Goal: Communication & Community: Answer question/provide support

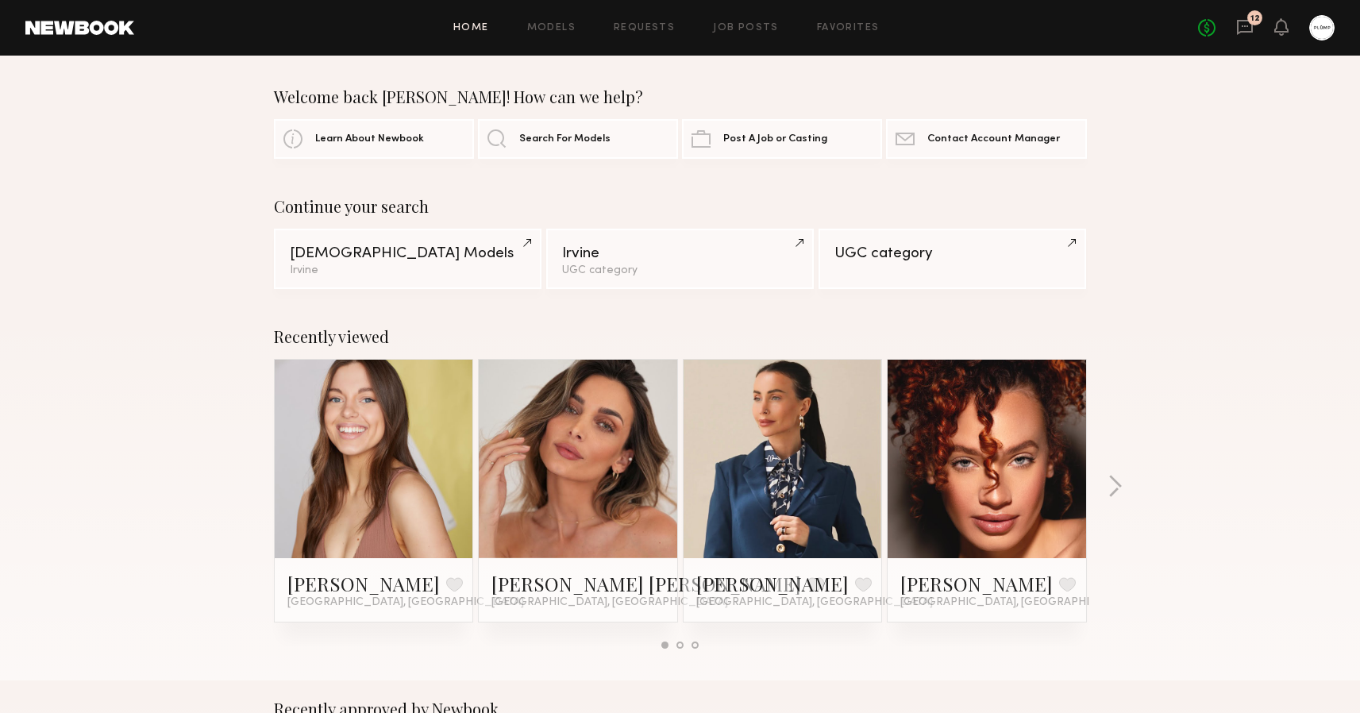
click at [1243, 36] on link "12" at bounding box center [1244, 28] width 17 height 20
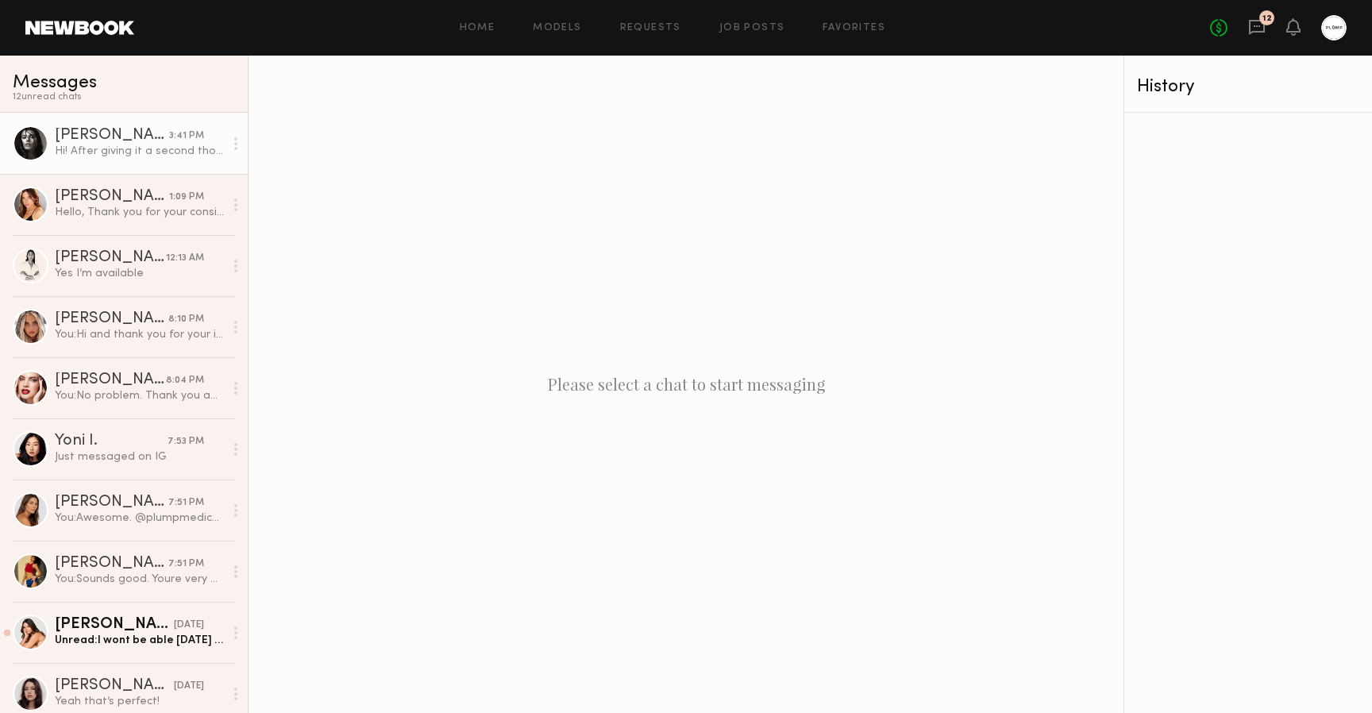
click at [95, 152] on div "Hi! After giving it a second thought, I’d like to adjust our agreement a bit. I…" at bounding box center [139, 151] width 169 height 15
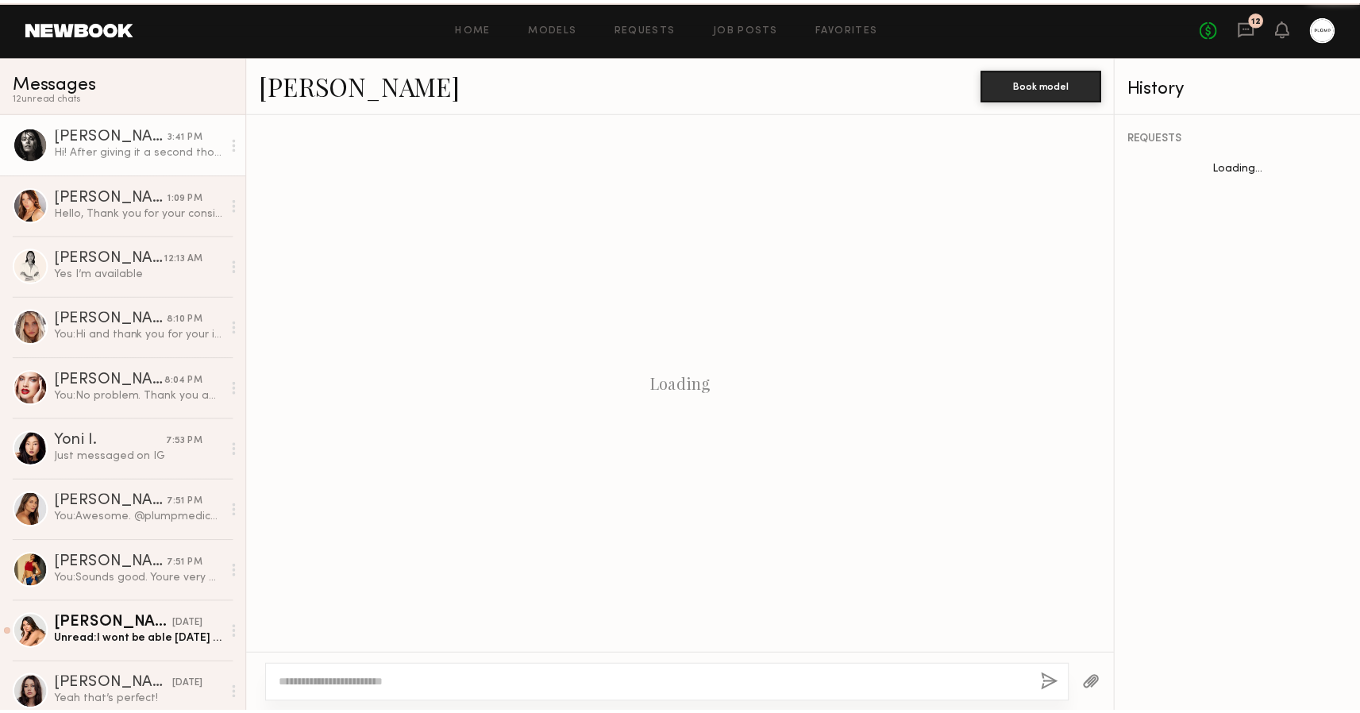
scroll to position [1410, 0]
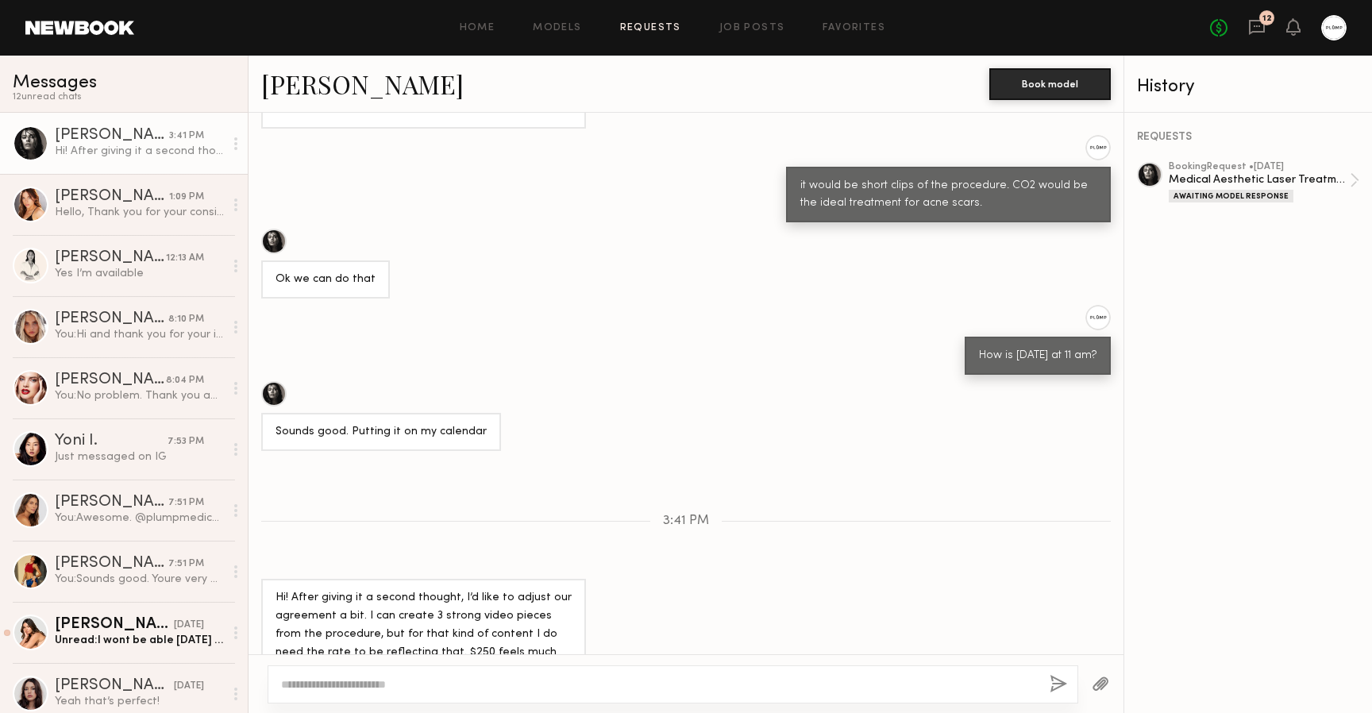
click at [668, 29] on link "Requests" at bounding box center [650, 28] width 61 height 10
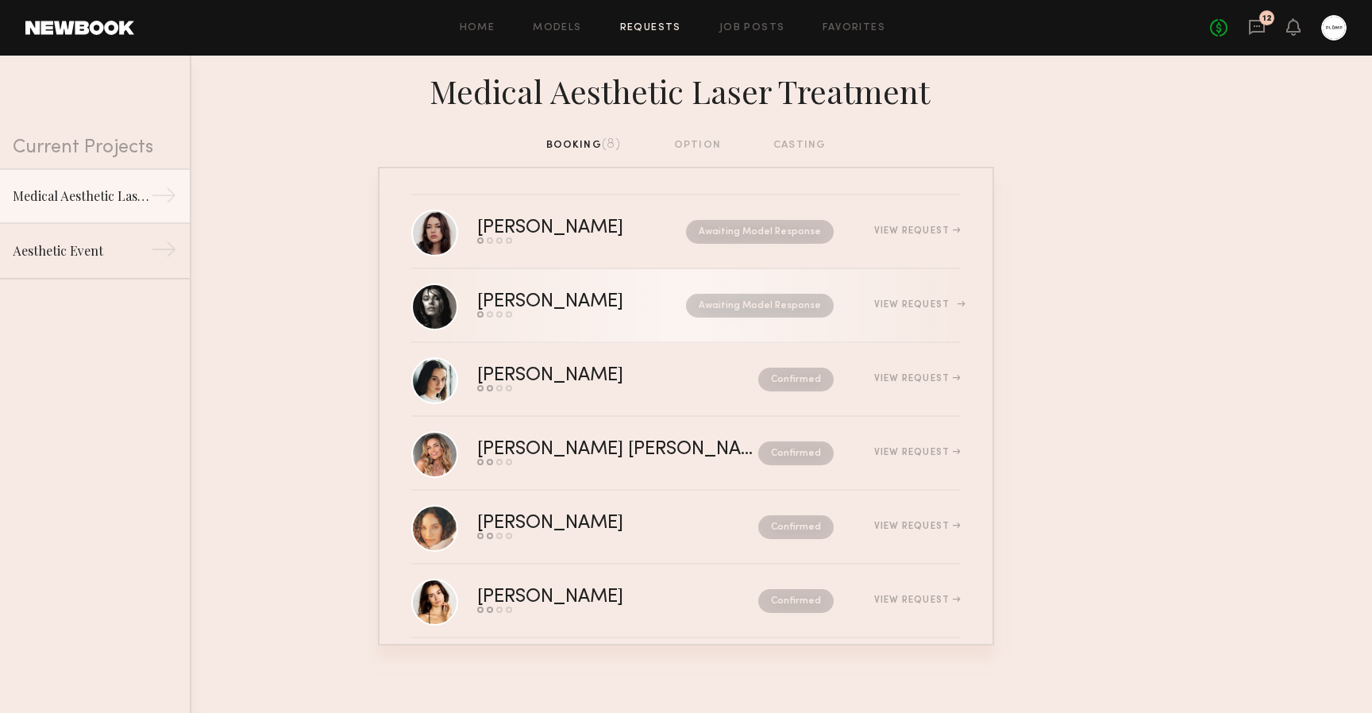
click at [595, 313] on div "Send request Model response Review hours worked Pay model" at bounding box center [566, 314] width 178 height 6
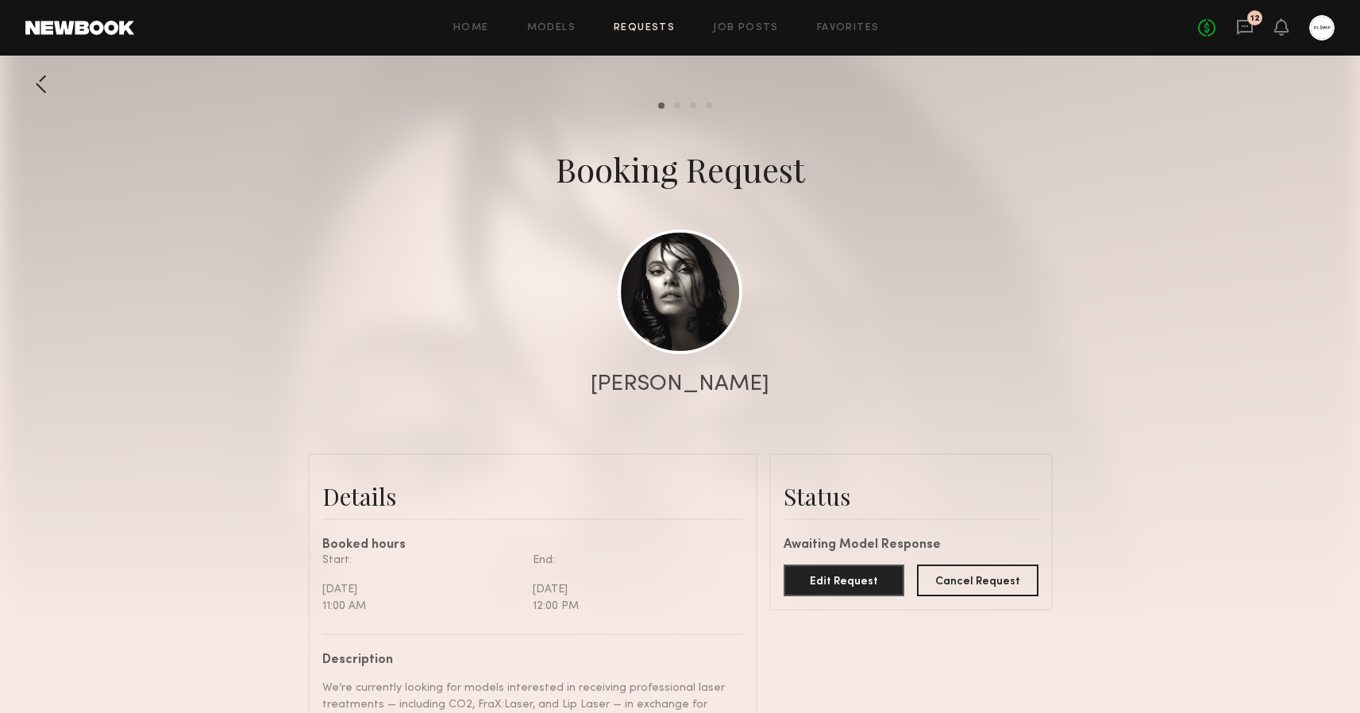
scroll to position [201, 0]
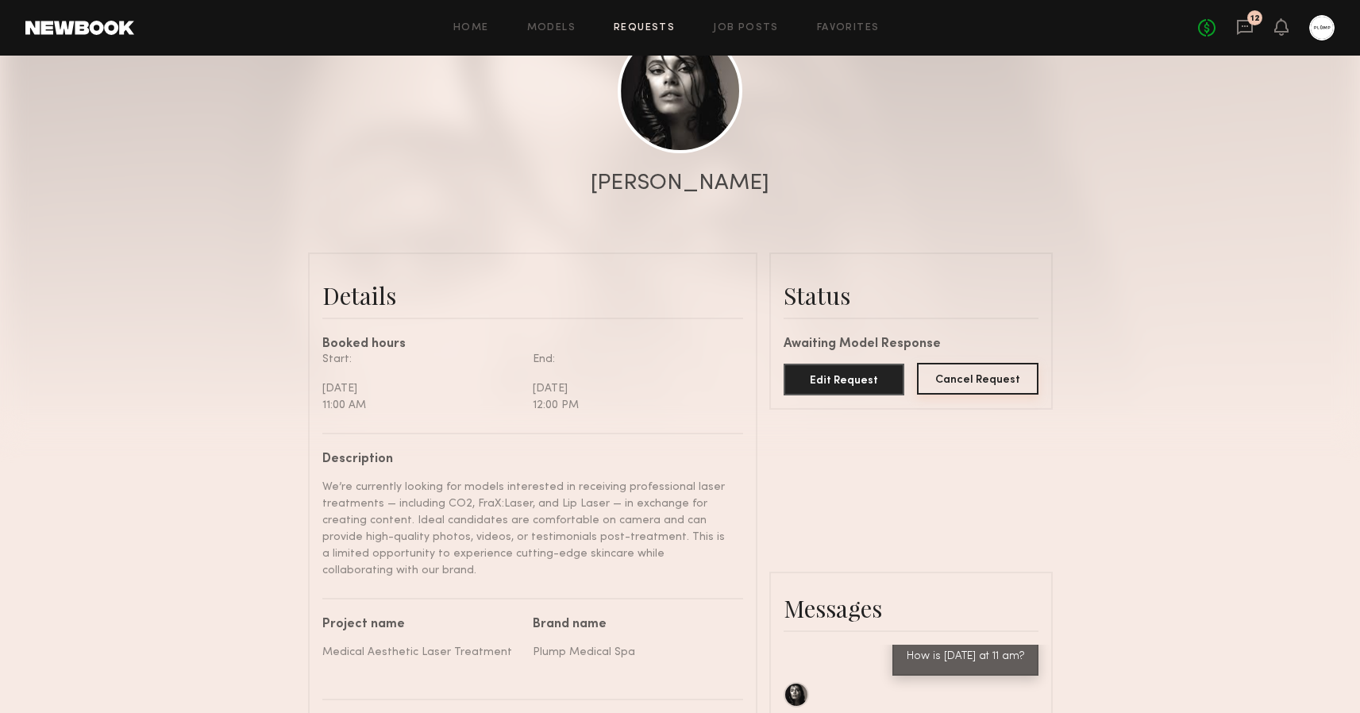
click at [1001, 375] on button "Cancel Request" at bounding box center [977, 379] width 121 height 32
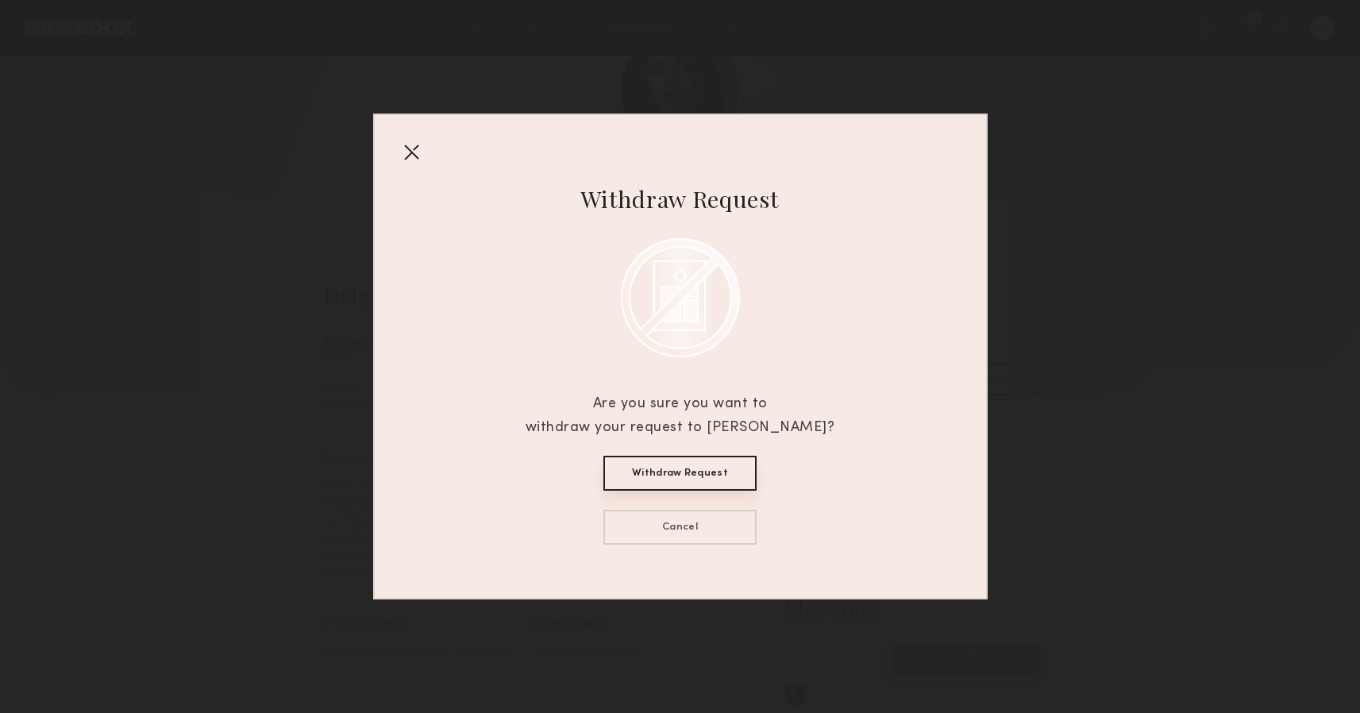
click at [670, 481] on button "Withdraw Request" at bounding box center [679, 473] width 153 height 35
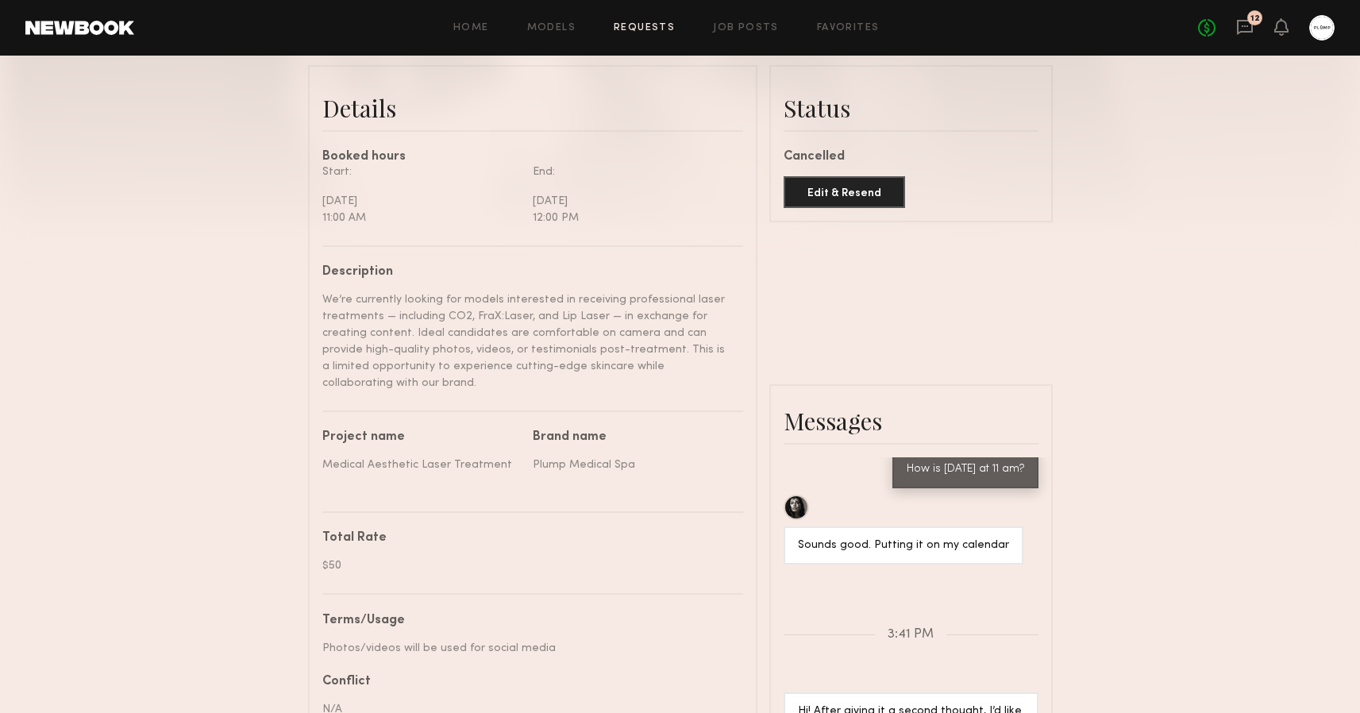
scroll to position [549, 0]
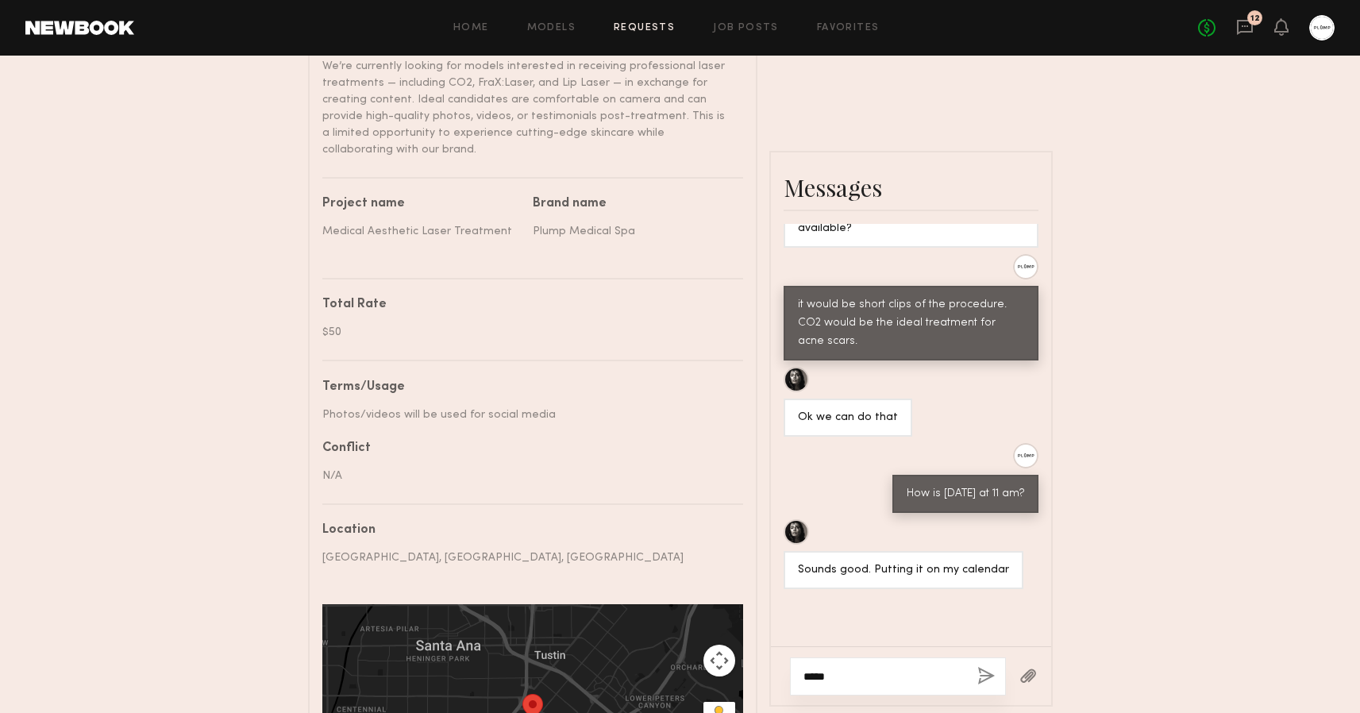
scroll to position [656, 0]
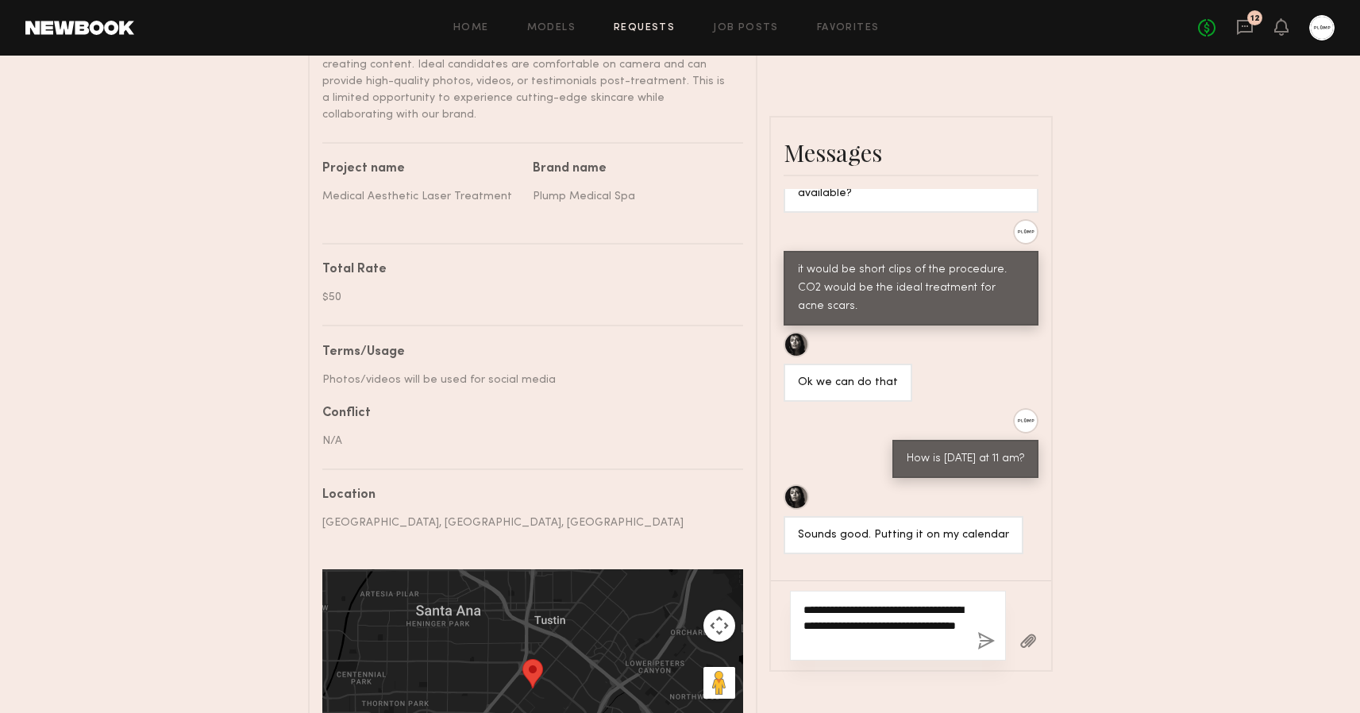
click at [848, 602] on textarea "**********" at bounding box center [883, 626] width 161 height 48
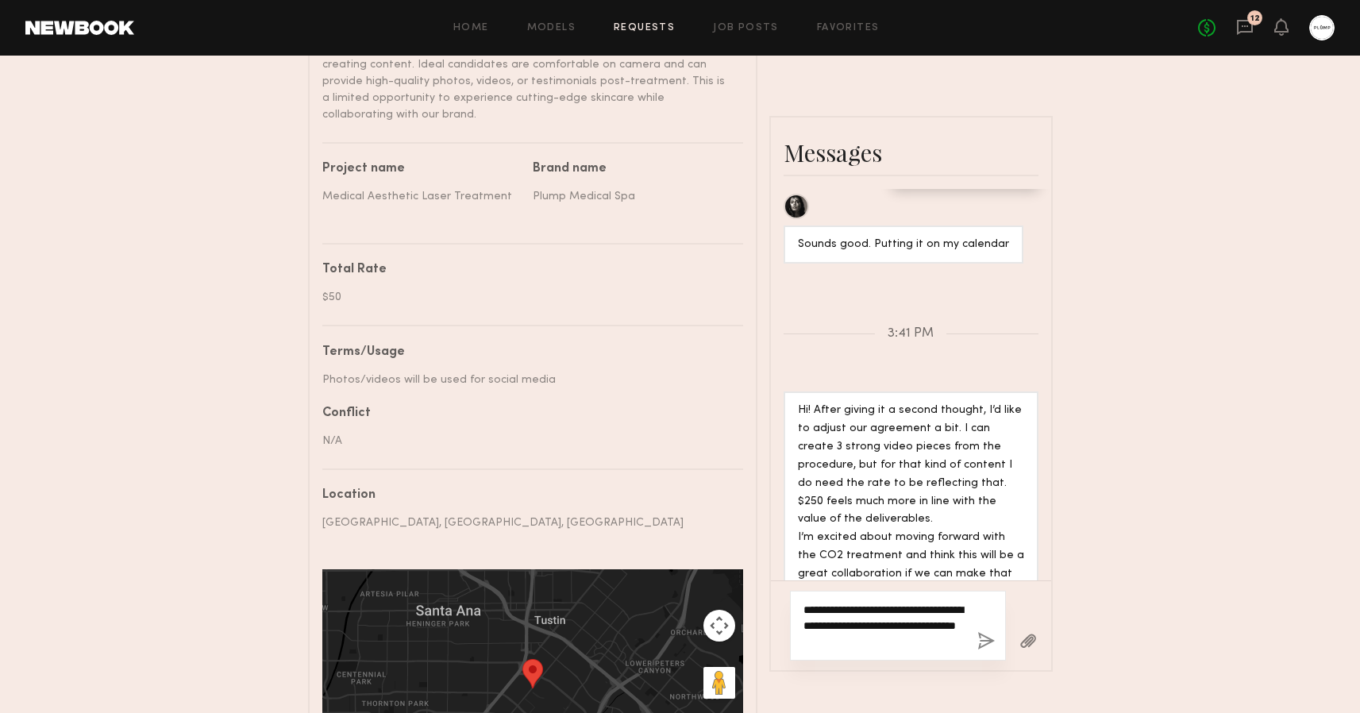
scroll to position [2116, 0]
drag, startPoint x: 854, startPoint y: 460, endPoint x: 905, endPoint y: 460, distance: 50.8
click at [905, 602] on textarea "**********" at bounding box center [883, 626] width 161 height 48
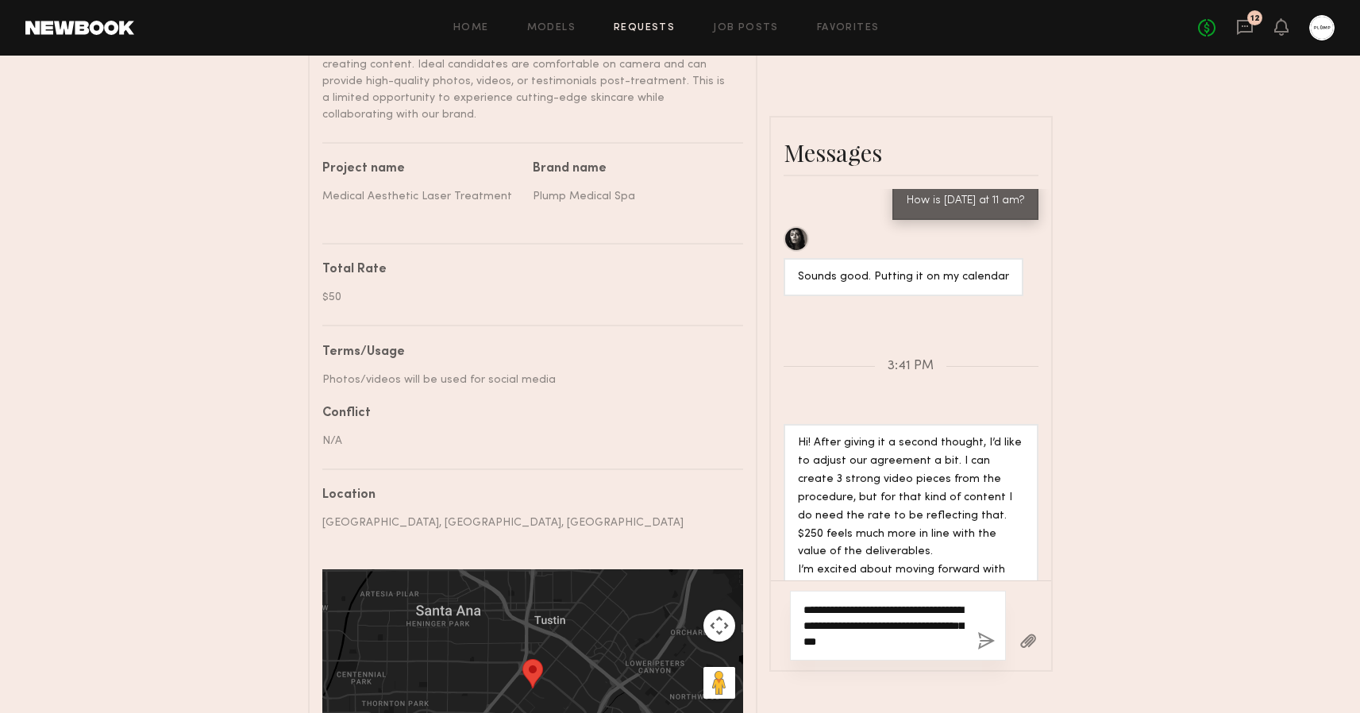
click at [938, 602] on textarea "**********" at bounding box center [883, 626] width 161 height 48
click at [918, 602] on textarea "**********" at bounding box center [883, 626] width 161 height 48
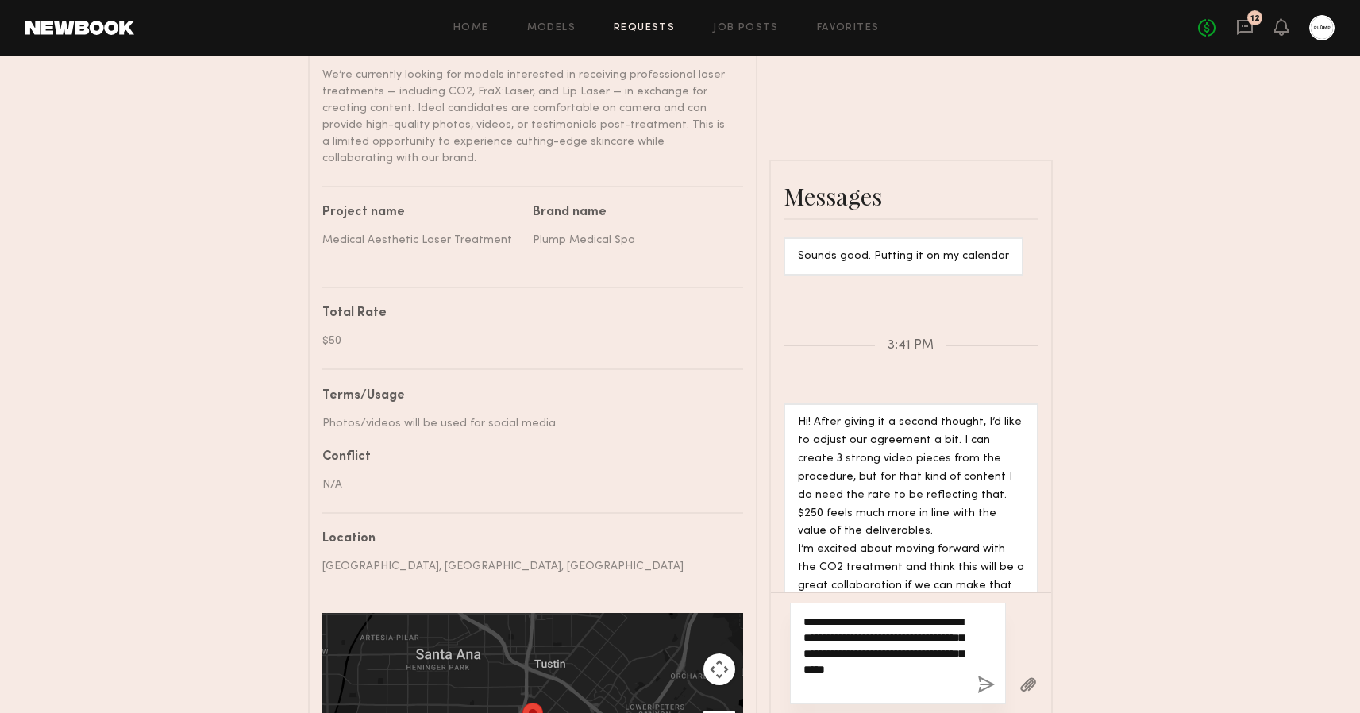
scroll to position [2148, 0]
type textarea "**********"
click at [980, 676] on button "button" at bounding box center [985, 686] width 17 height 20
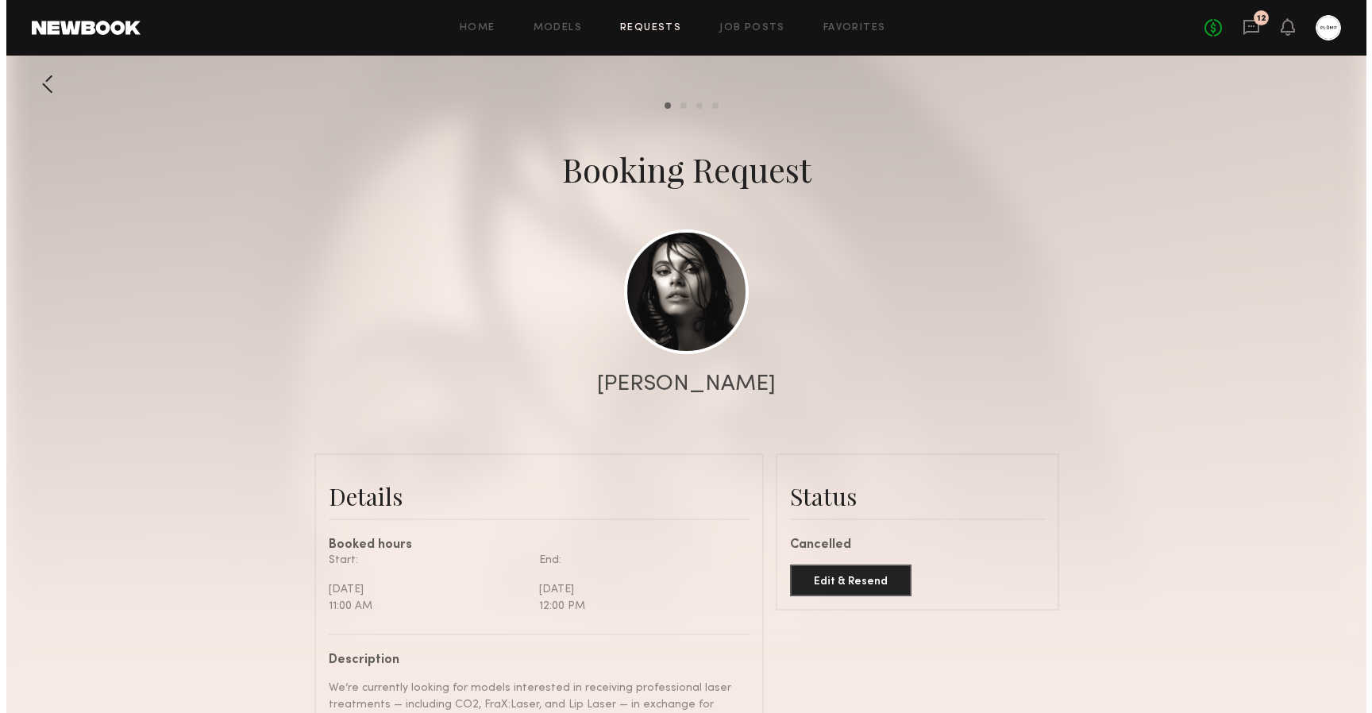
scroll to position [0, 0]
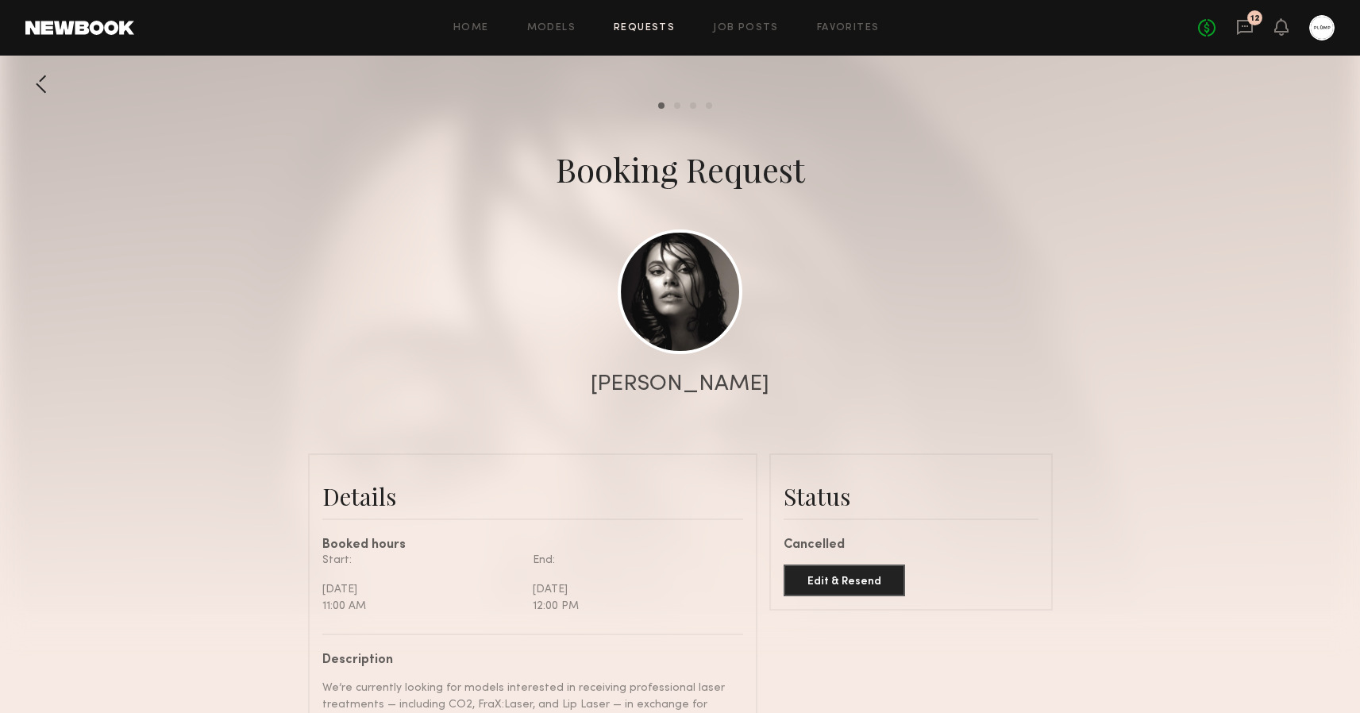
click at [656, 27] on link "Requests" at bounding box center [644, 28] width 61 height 10
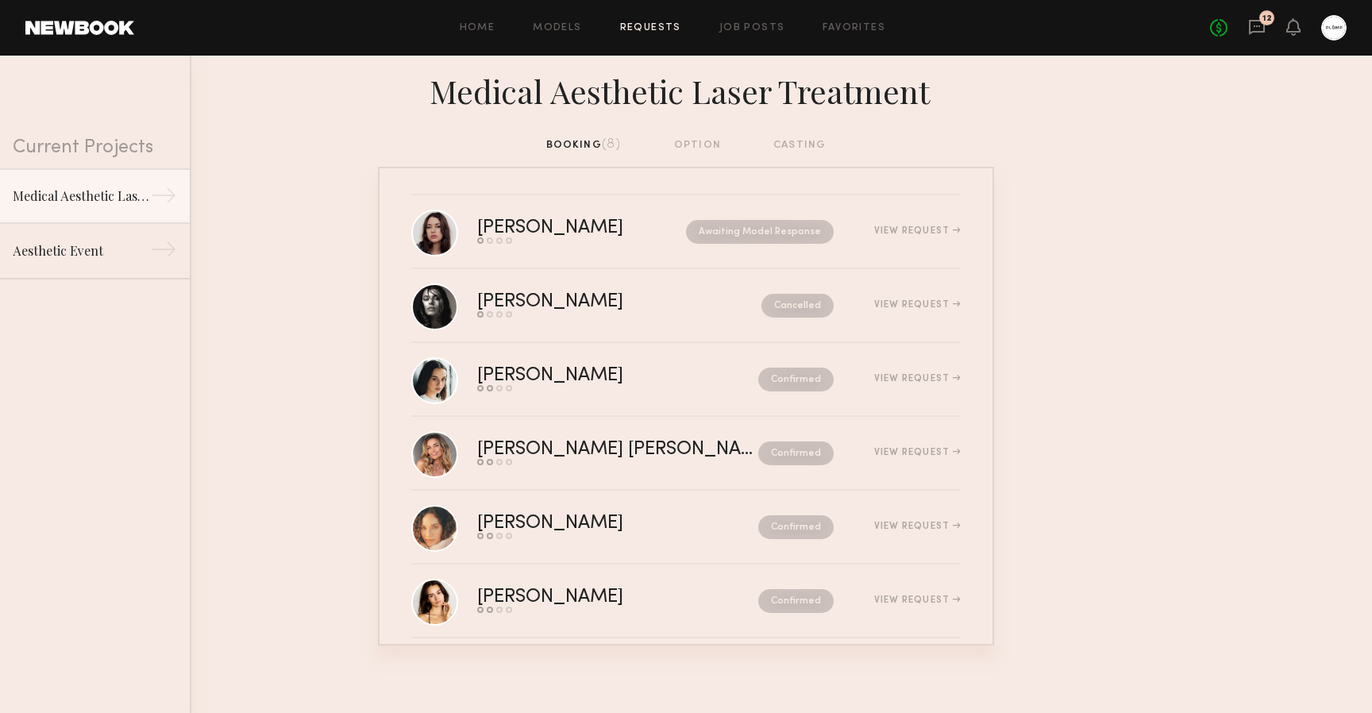
click at [1264, 24] on div "12" at bounding box center [1266, 17] width 15 height 15
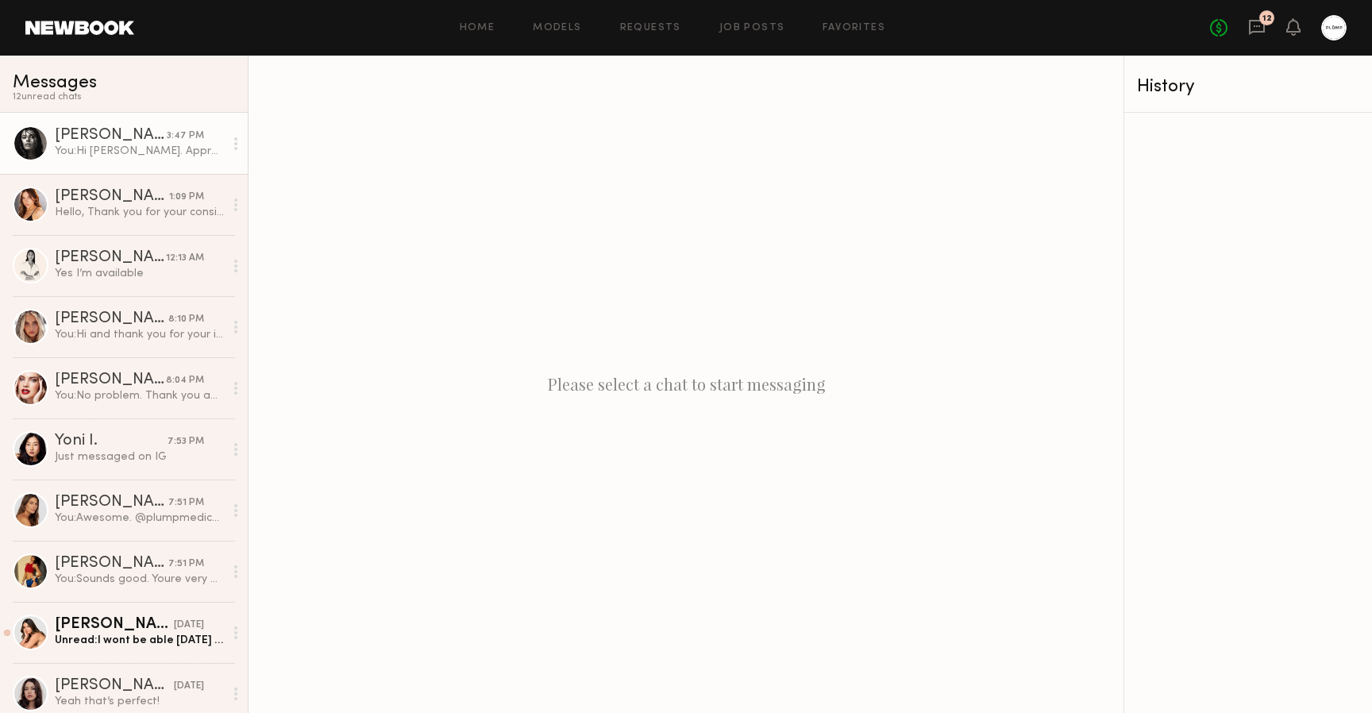
click at [157, 149] on div "You: Hi Nikola. Appreciate the update. Your booking request has been withdrawn.…" at bounding box center [139, 151] width 169 height 15
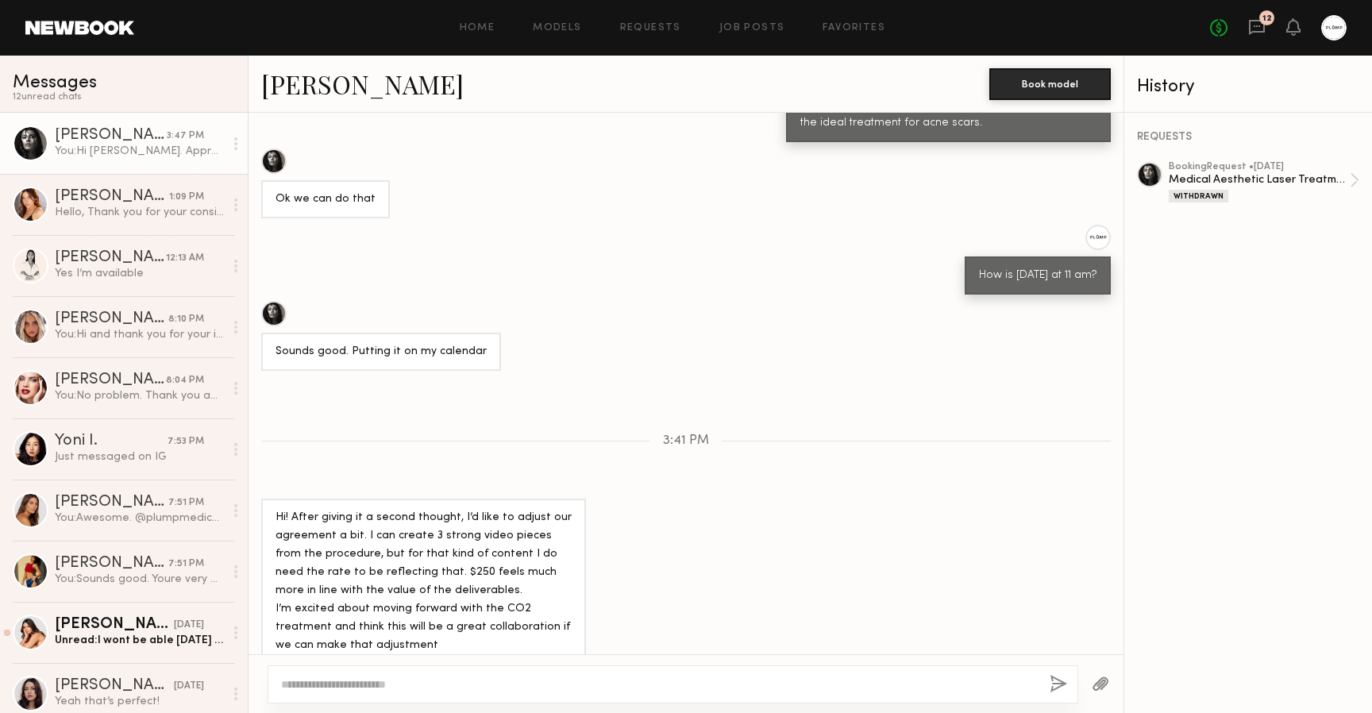
scroll to position [1488, 0]
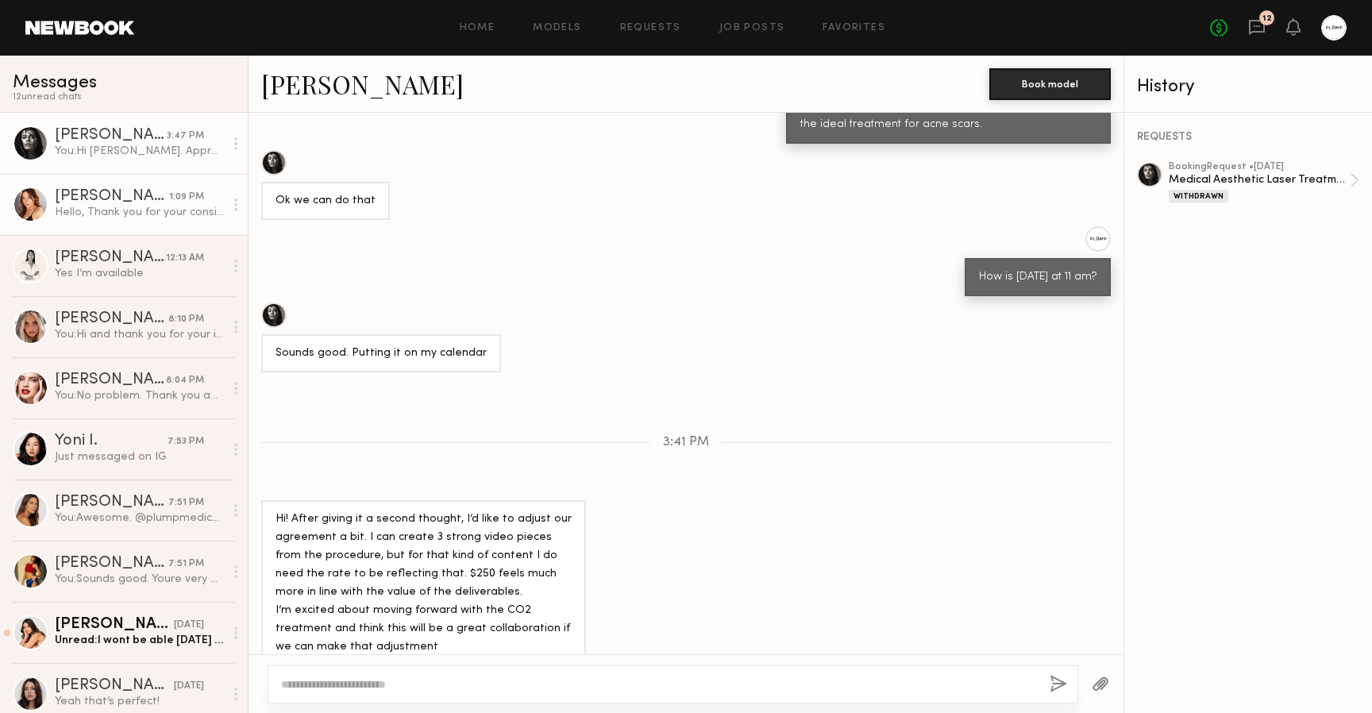
click at [127, 179] on link "Haley D. 1:09 PM Hello, Thank you for your consideration! I unfortunately won’t…" at bounding box center [124, 204] width 248 height 61
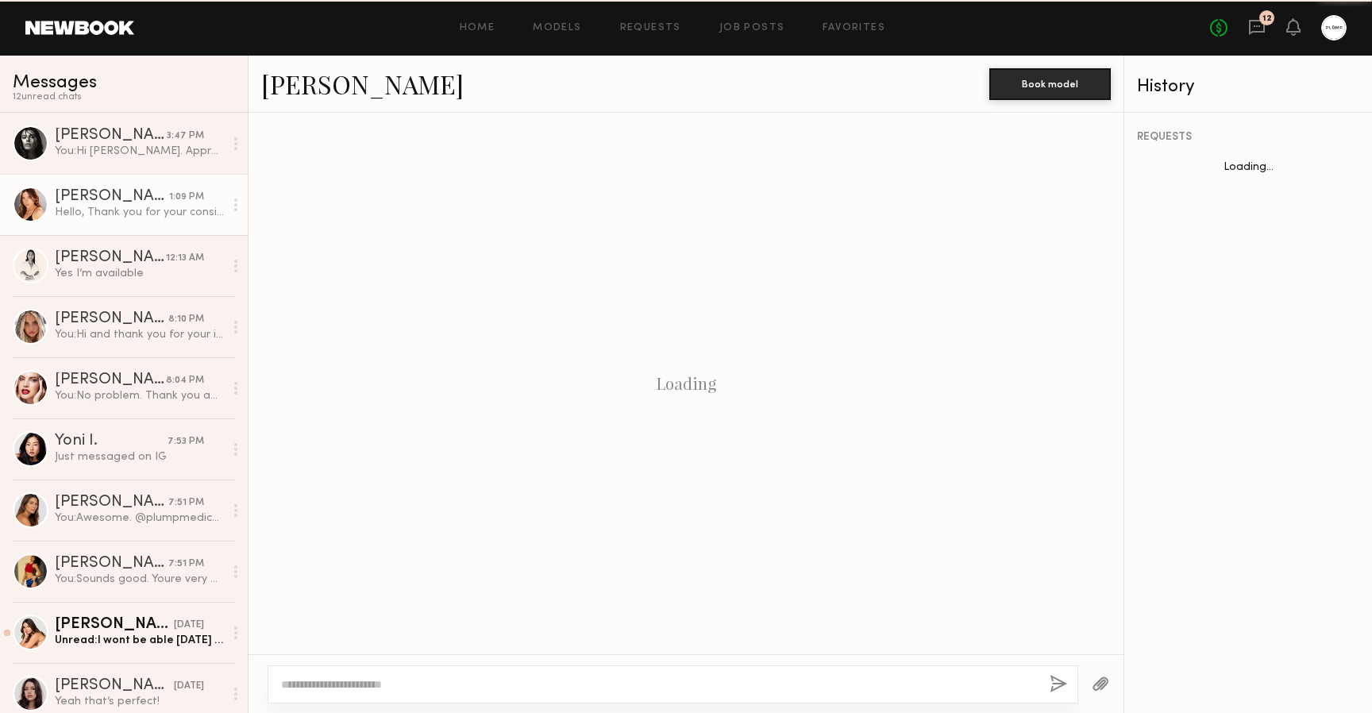
scroll to position [760, 0]
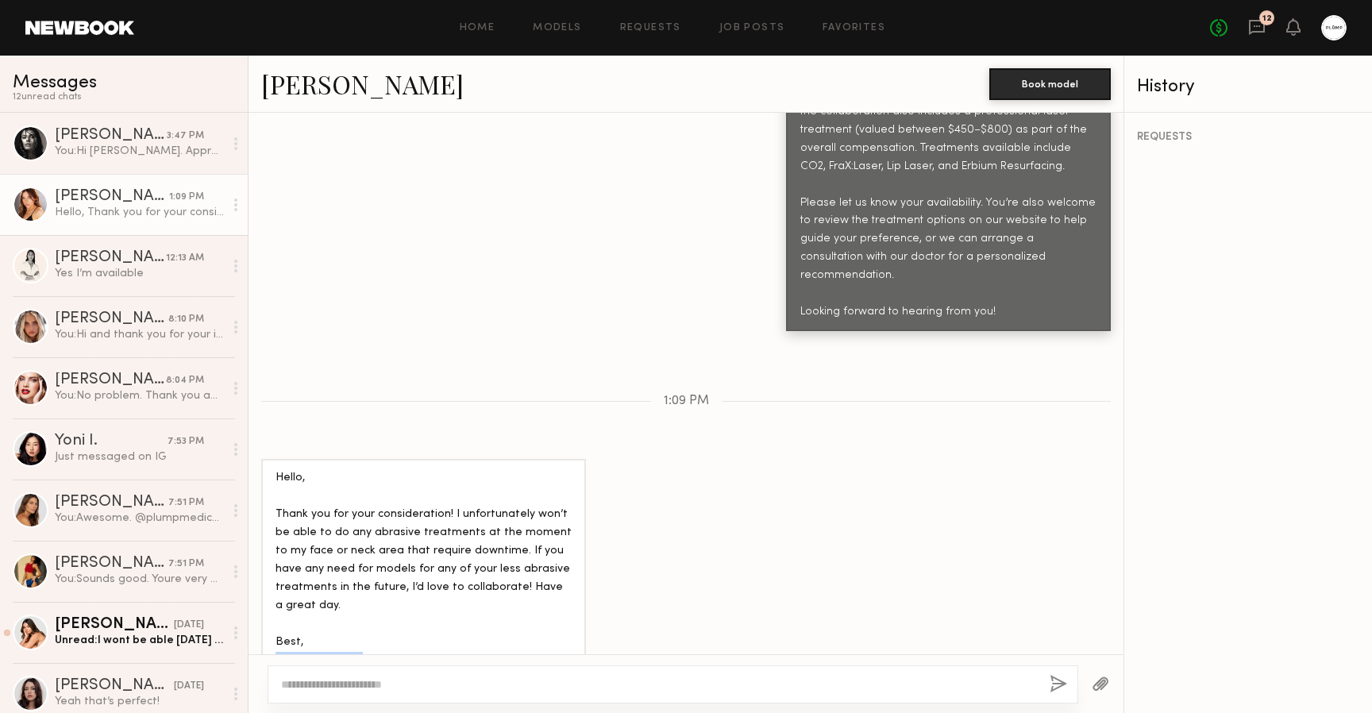
drag, startPoint x: 278, startPoint y: 572, endPoint x: 346, endPoint y: 572, distance: 68.3
click at [346, 572] on div "Hello, Thank you for your consideration! I unfortunately won’t be able to do an…" at bounding box center [423, 596] width 296 height 255
copy div "Haley Damian"
click at [319, 86] on link "[PERSON_NAME]" at bounding box center [362, 84] width 202 height 34
click at [448, 675] on div at bounding box center [673, 684] width 810 height 38
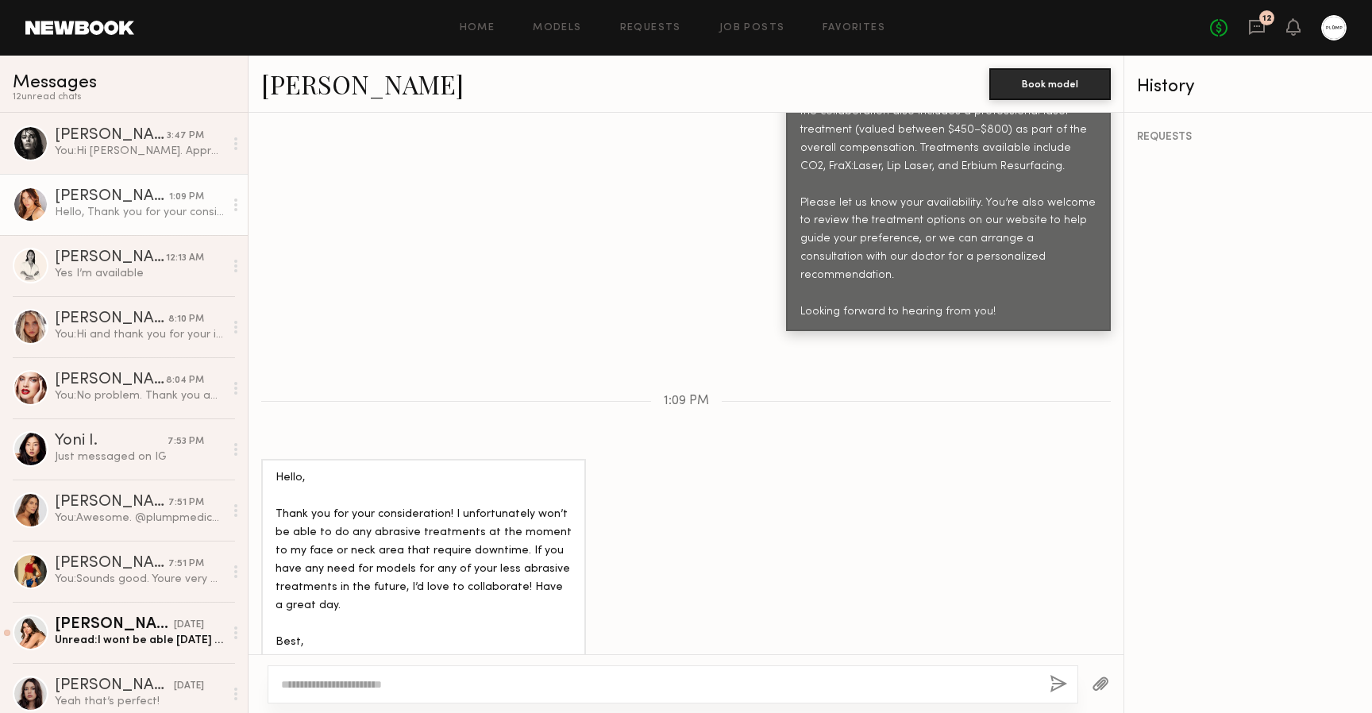
click at [418, 688] on textarea at bounding box center [659, 684] width 756 height 16
click at [374, 676] on textarea "**********" at bounding box center [659, 684] width 756 height 16
click at [461, 678] on textarea "**********" at bounding box center [659, 676] width 756 height 32
click at [421, 641] on textarea "**********" at bounding box center [659, 661] width 756 height 64
type textarea "**********"
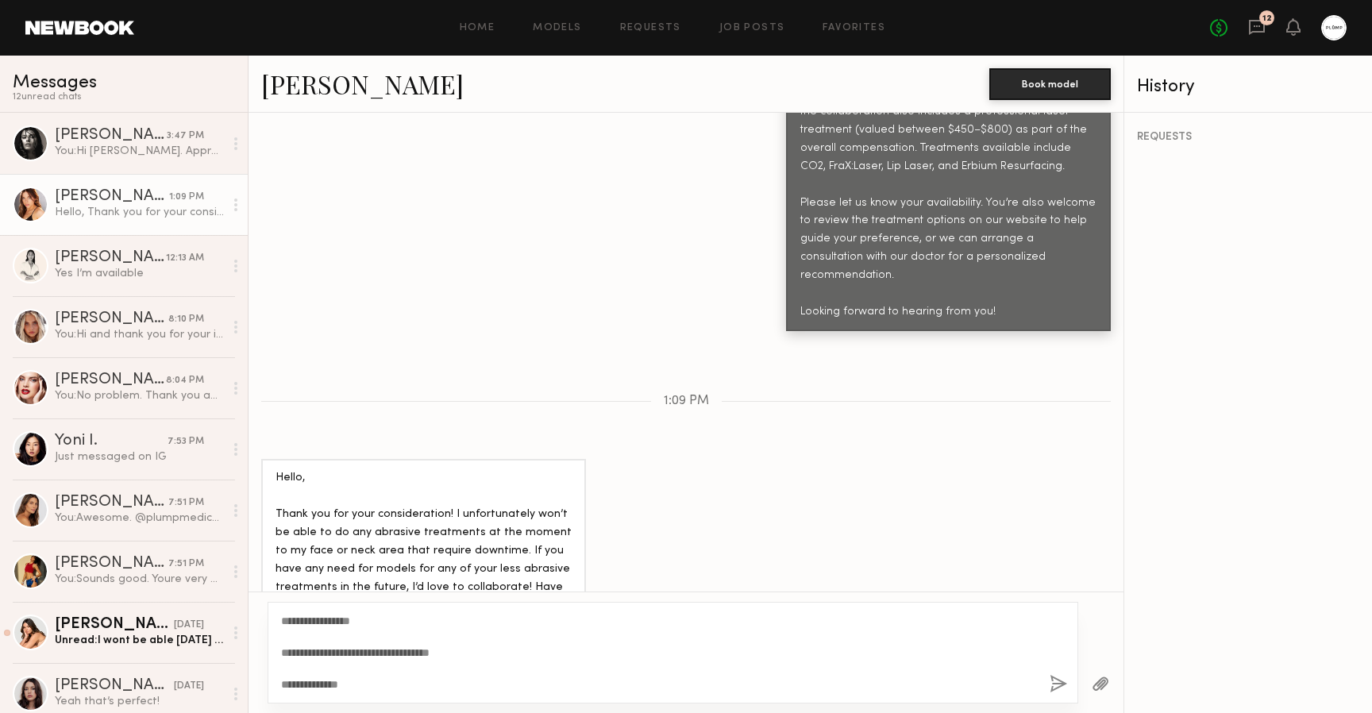
click at [1049, 680] on button "button" at bounding box center [1057, 685] width 17 height 20
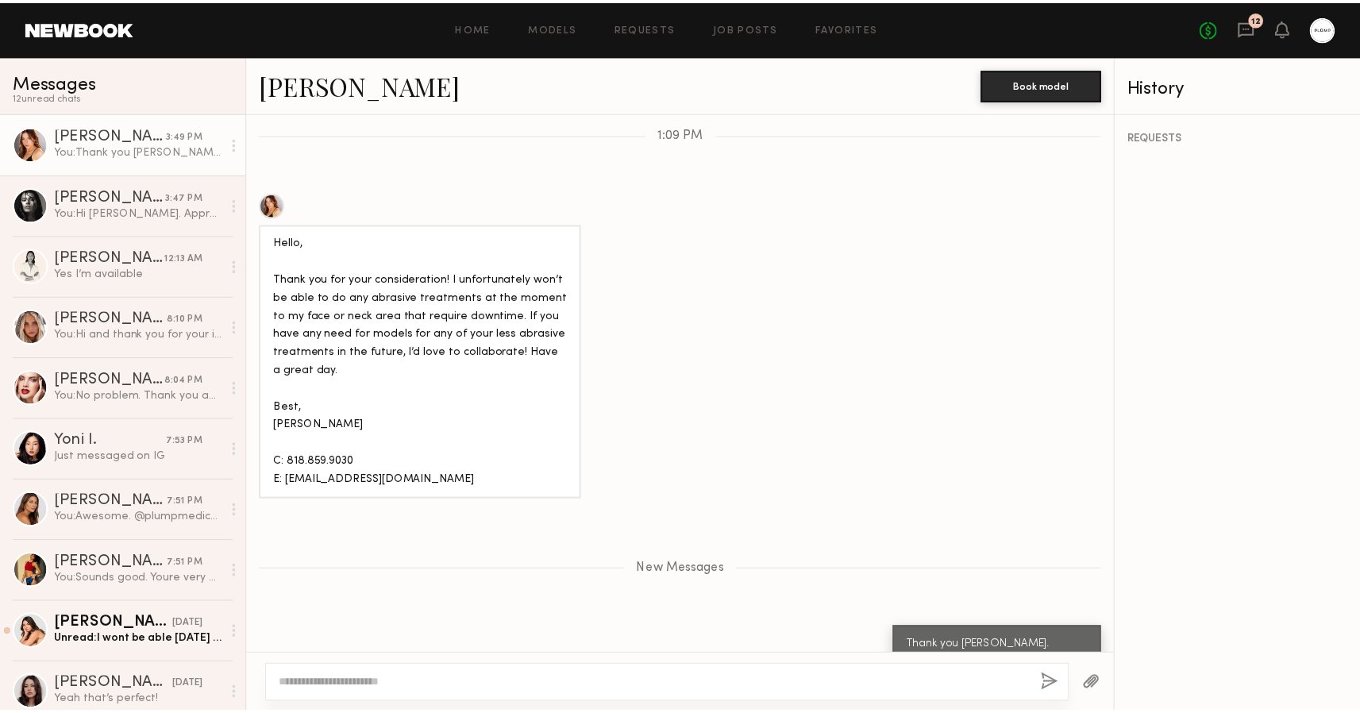
scroll to position [0, 0]
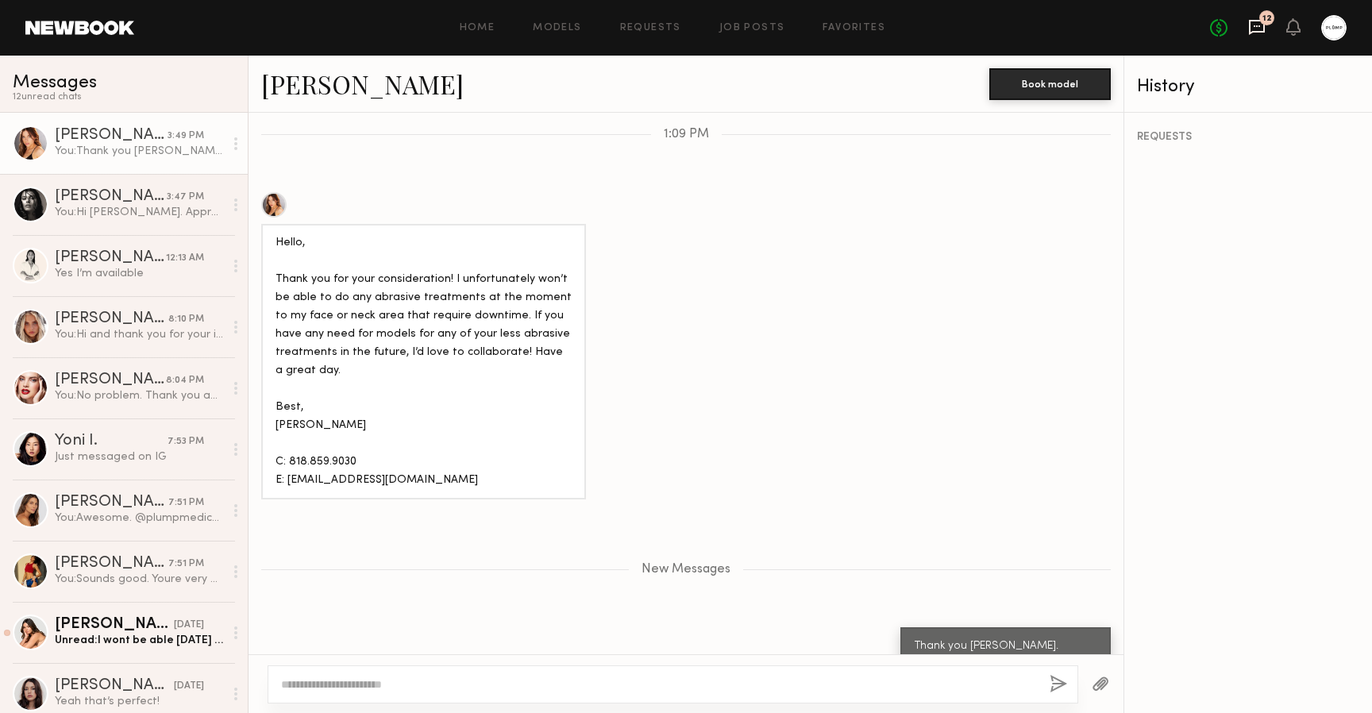
click at [1261, 30] on icon at bounding box center [1257, 27] width 16 height 15
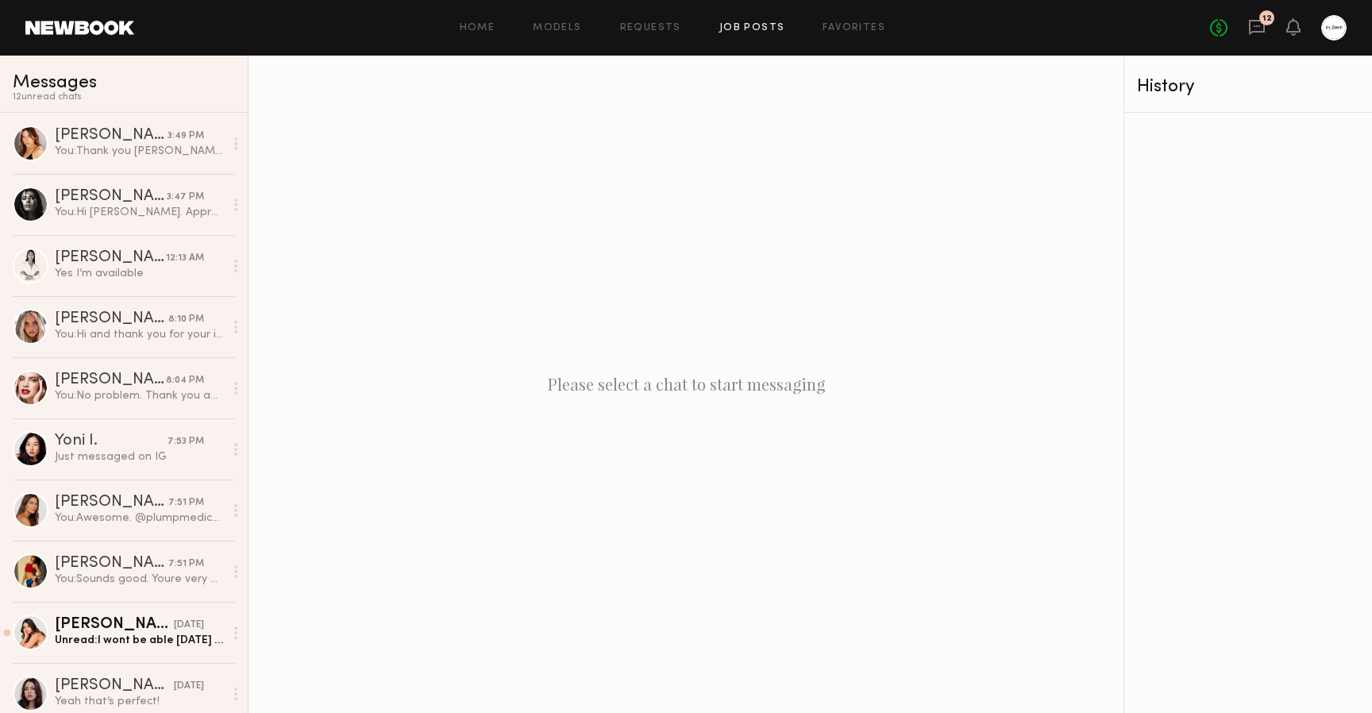
click at [761, 26] on link "Job Posts" at bounding box center [752, 28] width 66 height 10
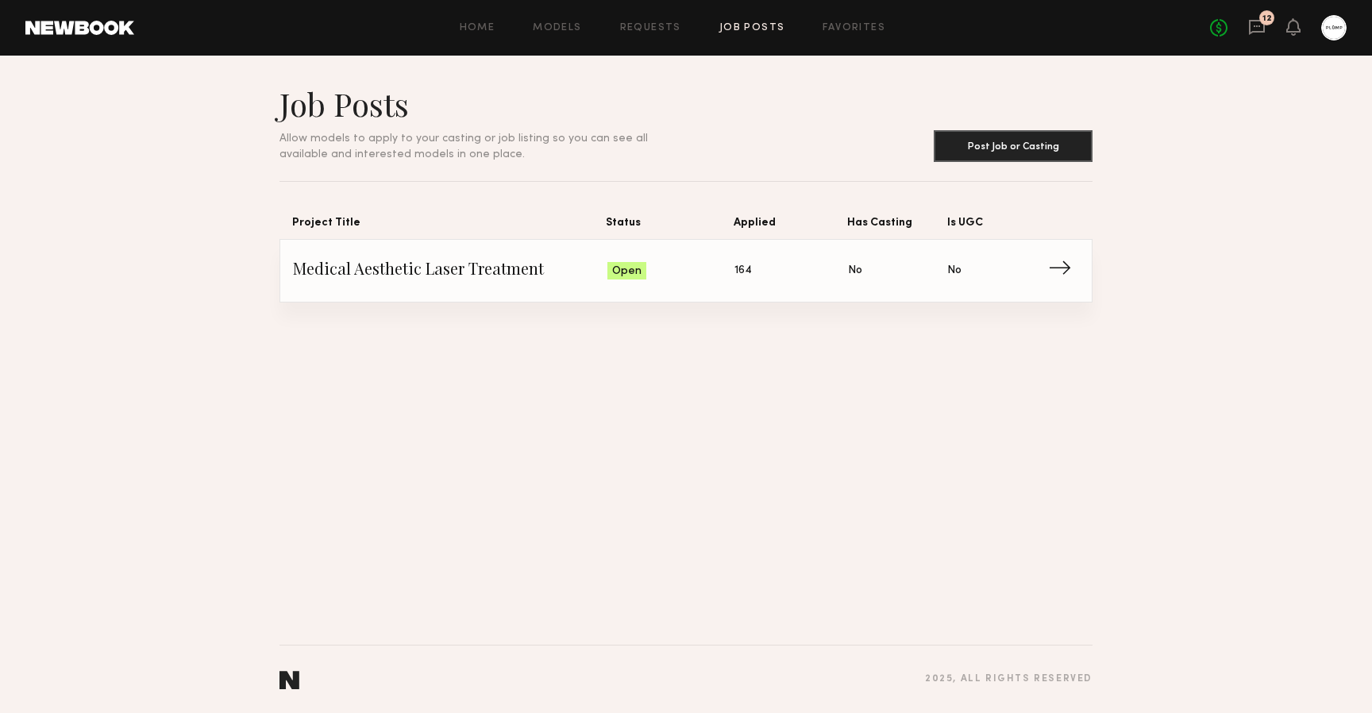
click at [565, 268] on span "Medical Aesthetic Laser Treatment" at bounding box center [450, 271] width 314 height 24
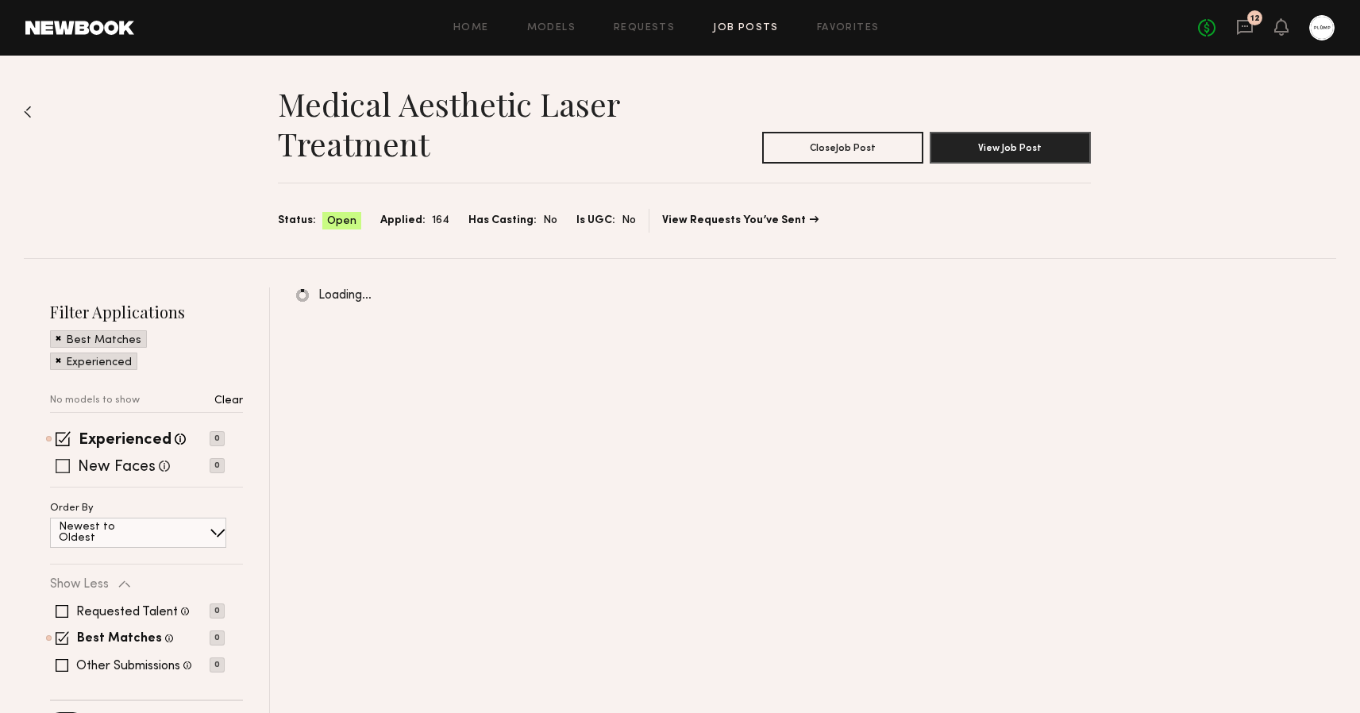
click at [65, 467] on span at bounding box center [63, 466] width 14 height 14
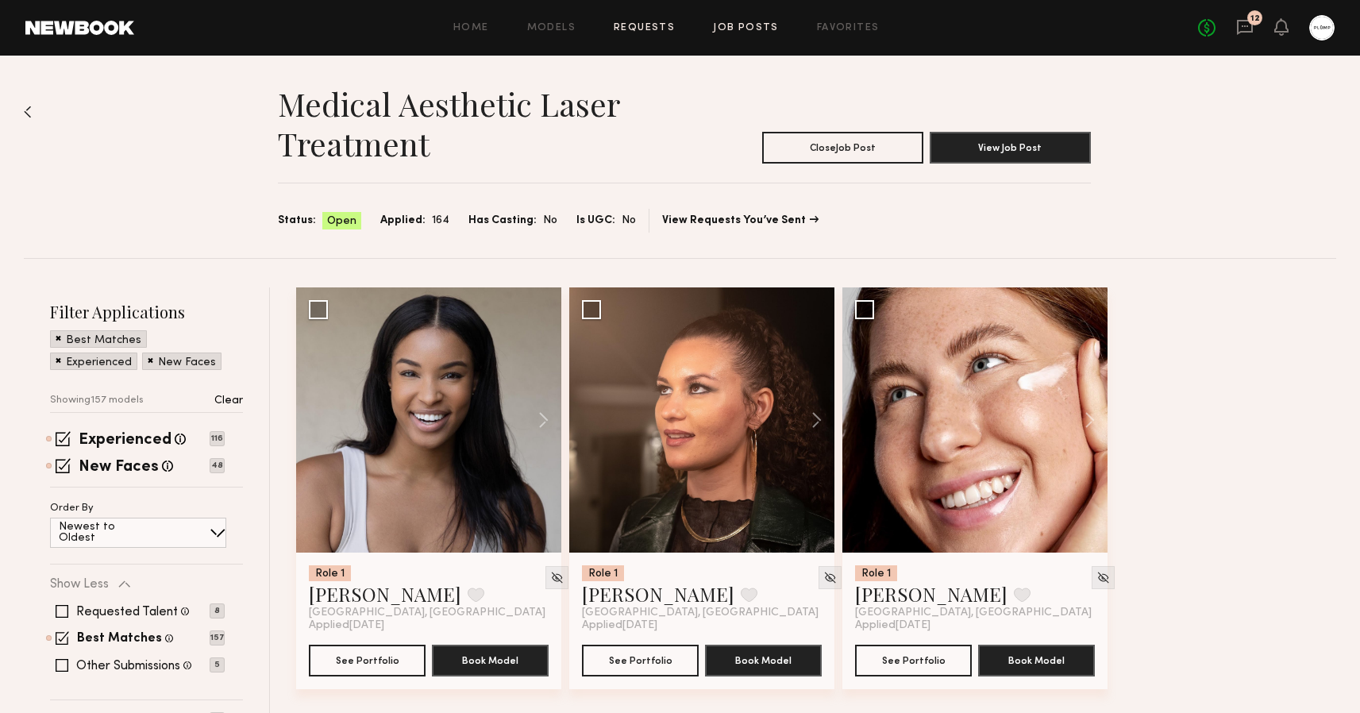
click at [648, 23] on link "Requests" at bounding box center [644, 28] width 61 height 10
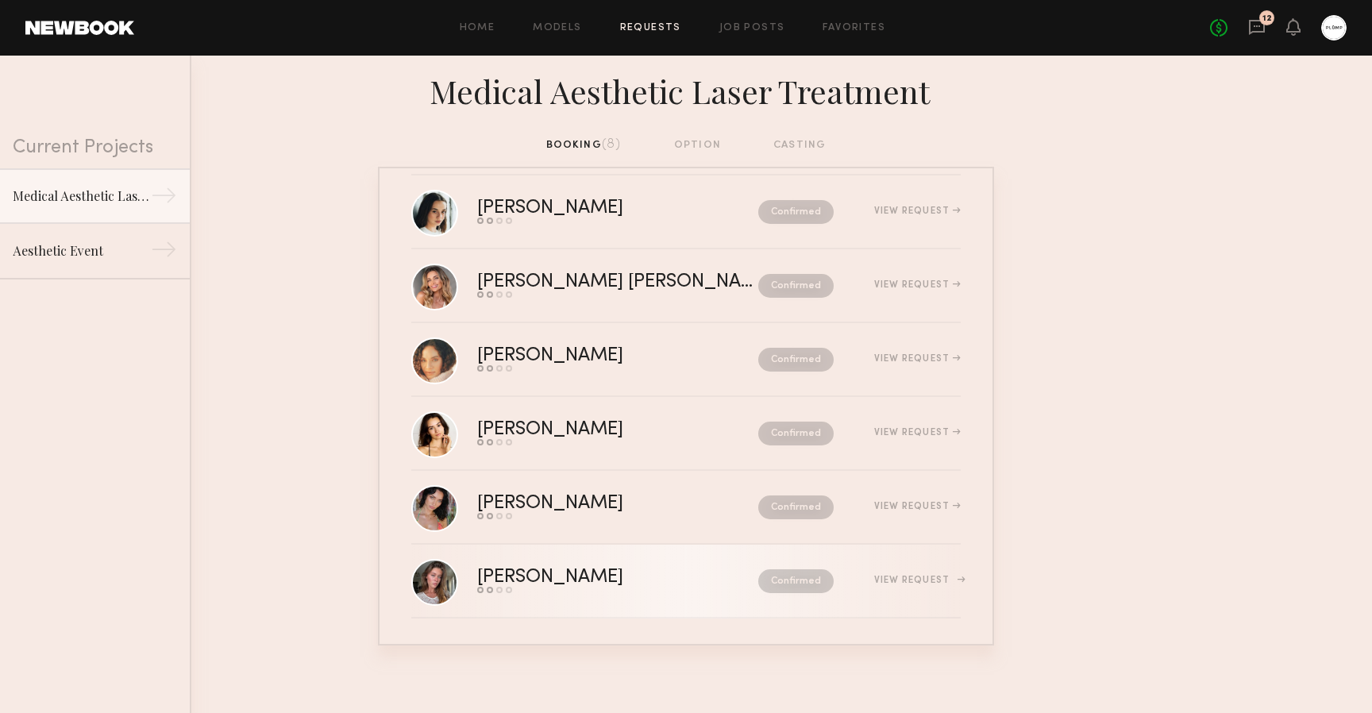
scroll to position [167, 0]
click at [753, 21] on div "Home Models Requests Job Posts Favorites Sign Out No fees up to $5,000 12" at bounding box center [740, 27] width 1212 height 25
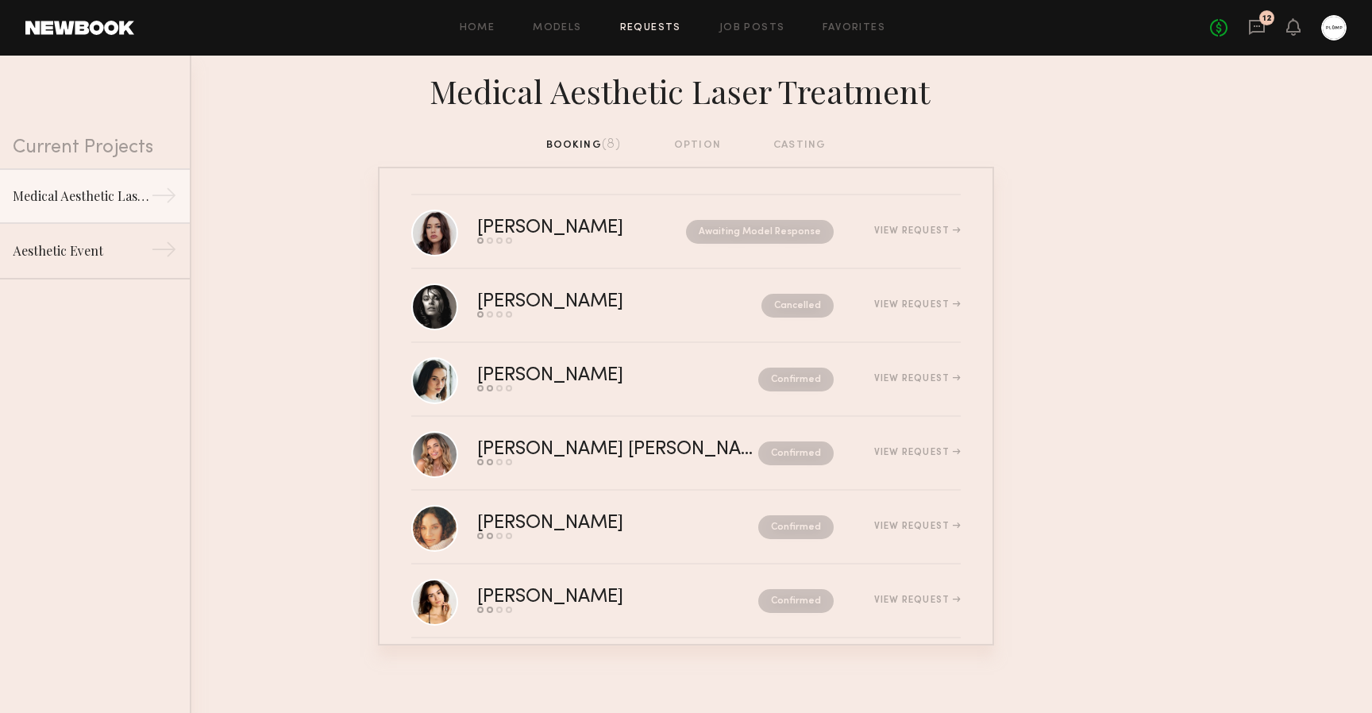
scroll to position [0, 0]
click at [672, 121] on div "Medical Aesthetic Laser Treatment" at bounding box center [686, 96] width 1372 height 81
click at [537, 137] on div "booking (8) option casting" at bounding box center [686, 152] width 1372 height 30
click at [474, 33] on div "Home Models Requests Job Posts Favorites Sign Out No fees up to $5,000 12" at bounding box center [740, 27] width 1212 height 25
click at [484, 30] on link "Home" at bounding box center [478, 28] width 36 height 10
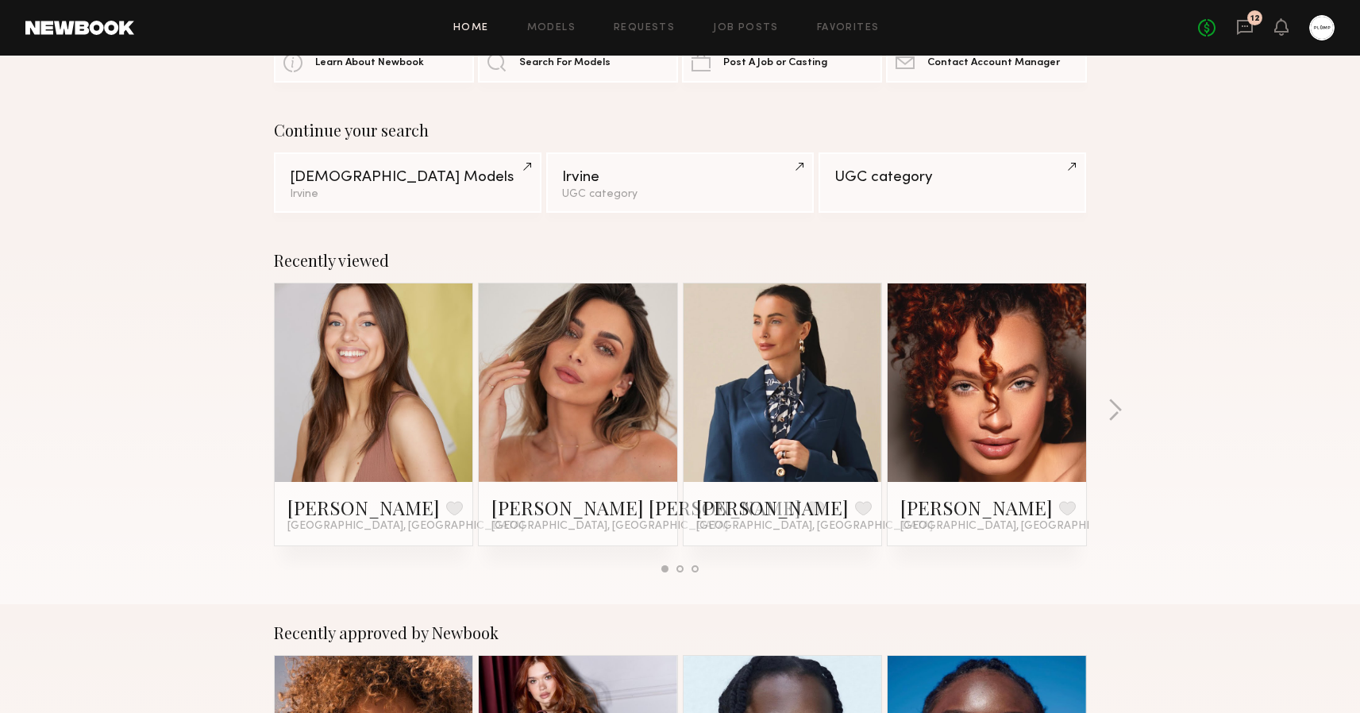
scroll to position [137, 0]
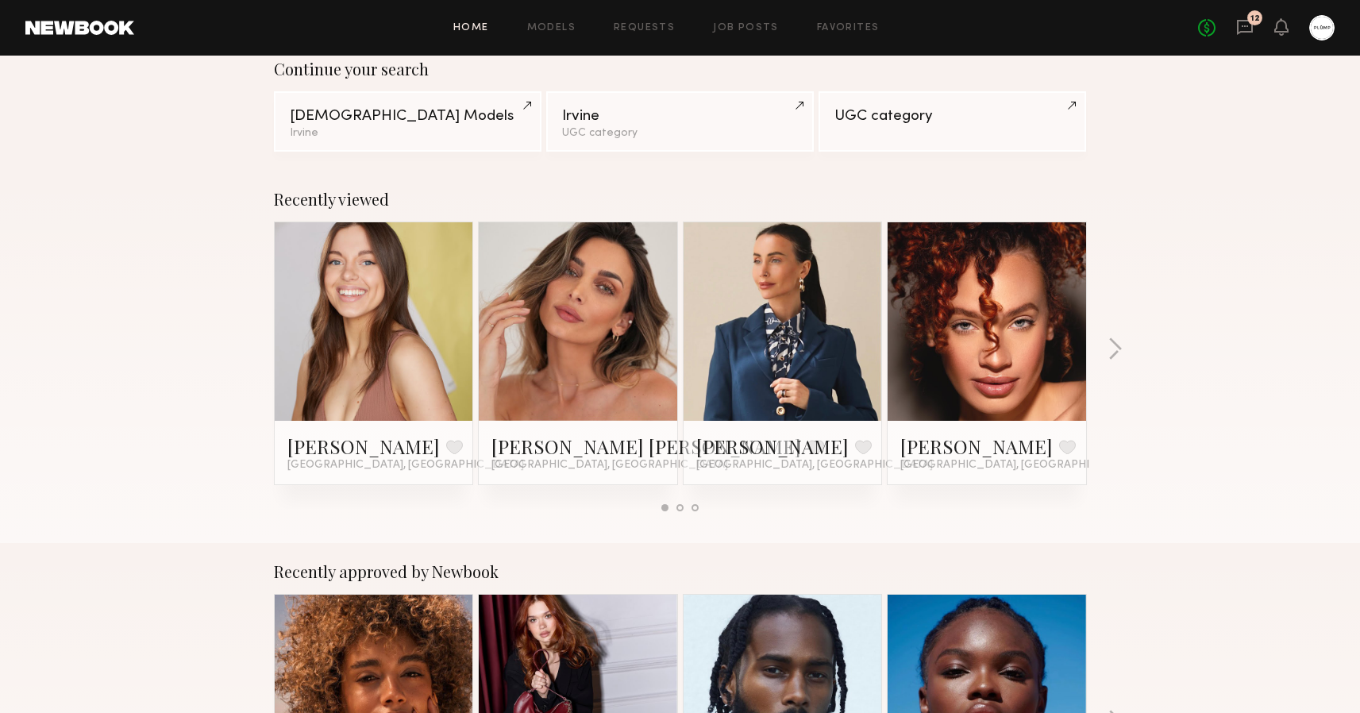
click at [790, 291] on link at bounding box center [782, 321] width 97 height 198
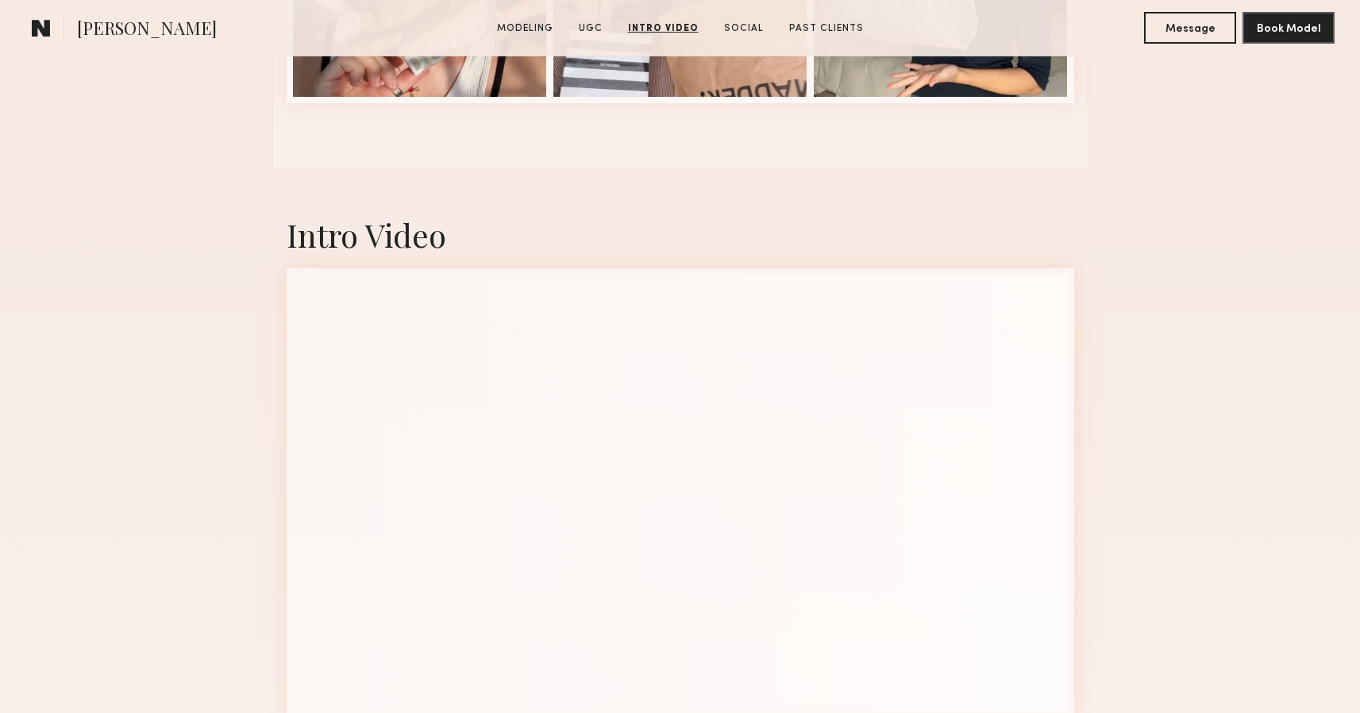
scroll to position [2351, 0]
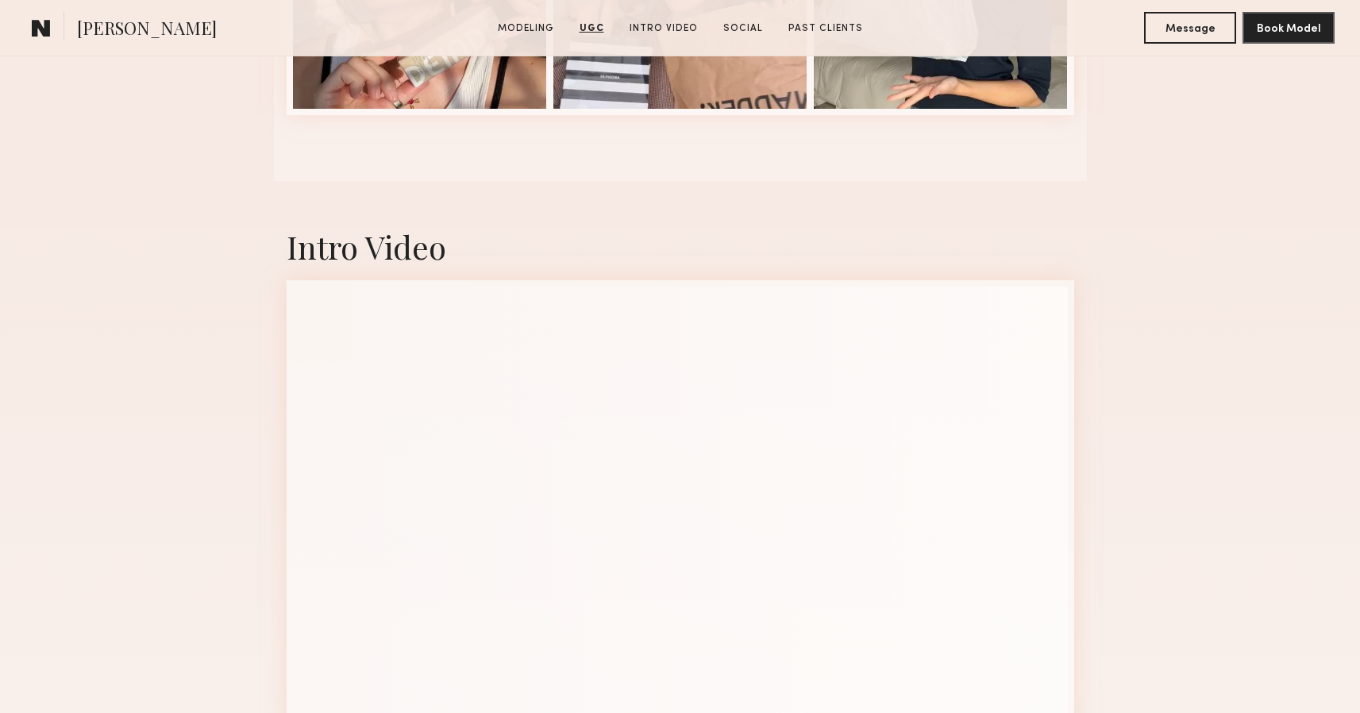
click at [41, 24] on common-icon at bounding box center [41, 27] width 19 height 21
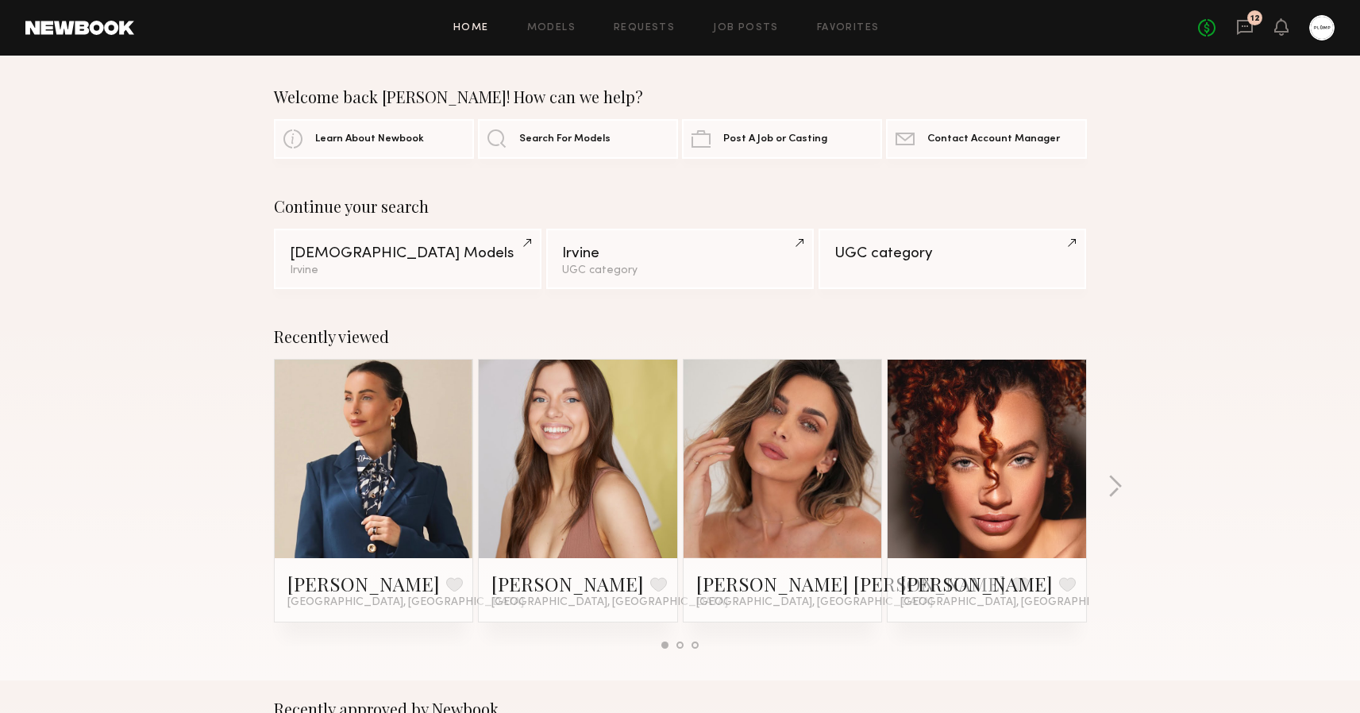
click at [1250, 24] on div "12" at bounding box center [1254, 17] width 15 height 15
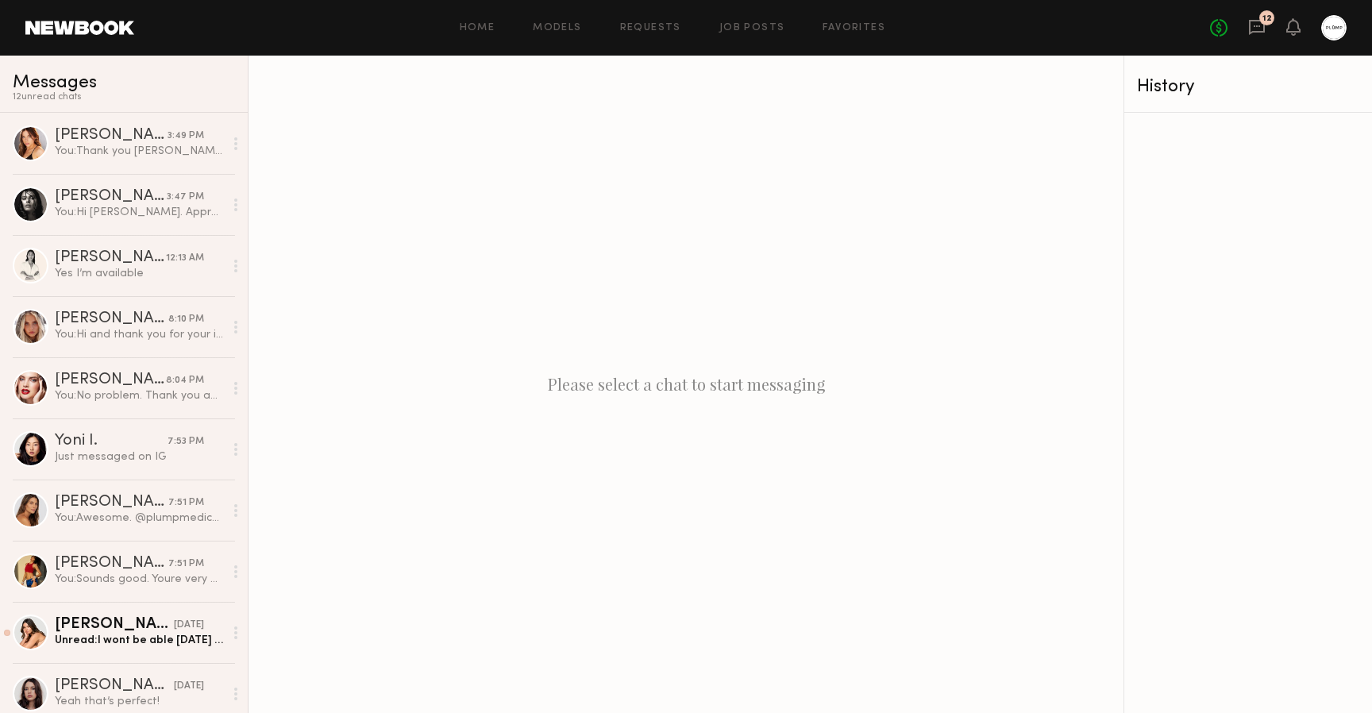
click at [78, 29] on link at bounding box center [79, 28] width 109 height 14
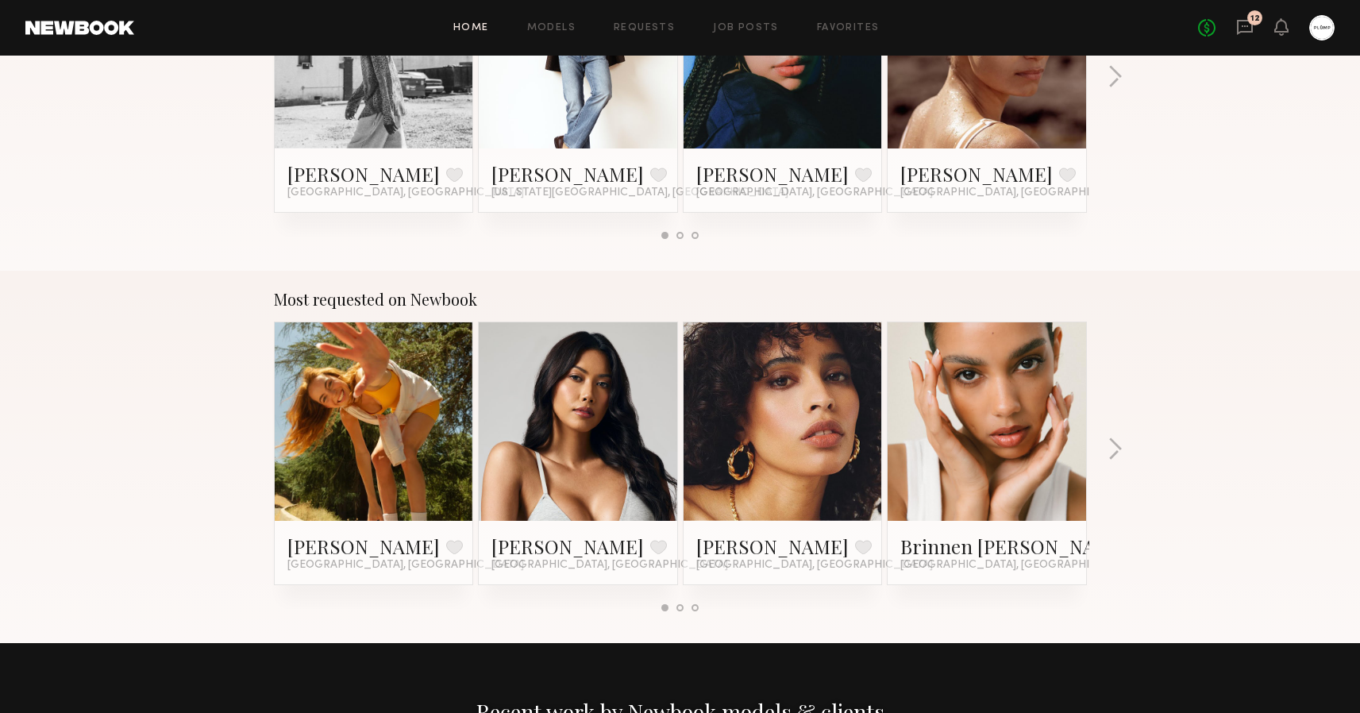
scroll to position [1330, 0]
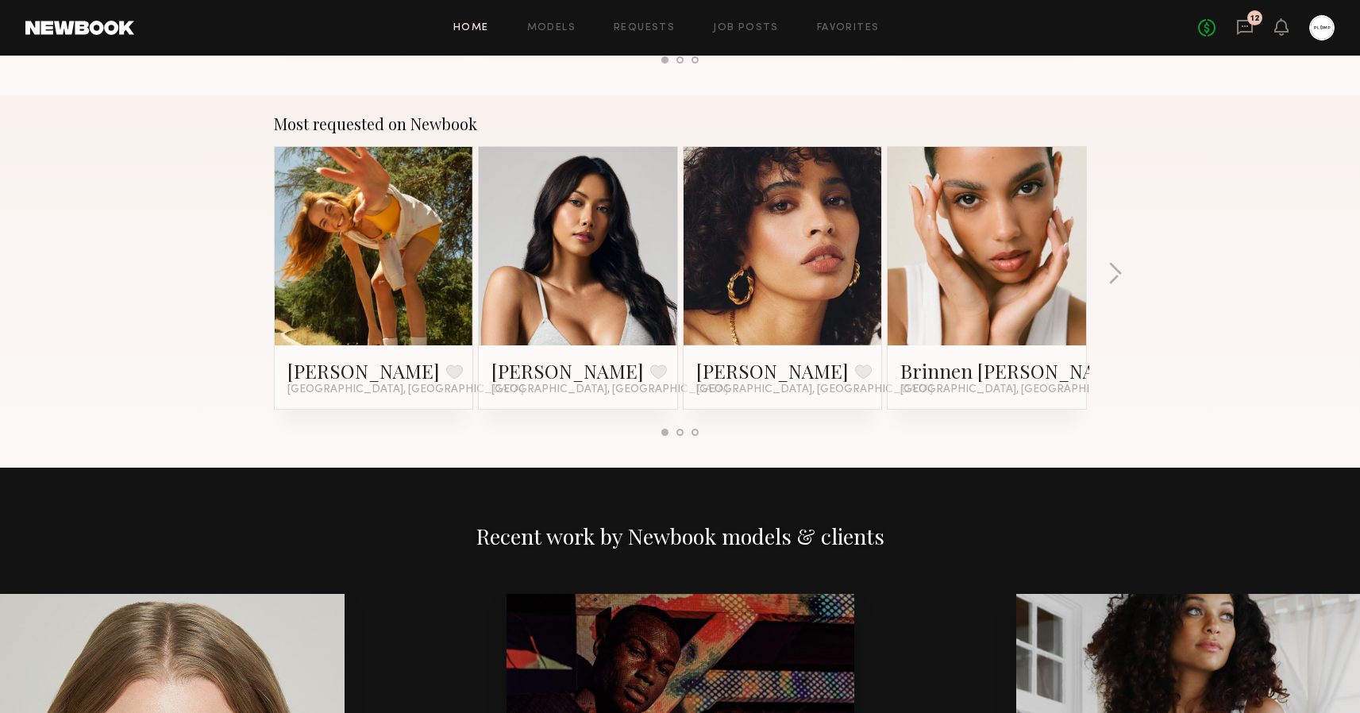
click at [621, 260] on link at bounding box center [577, 246] width 97 height 198
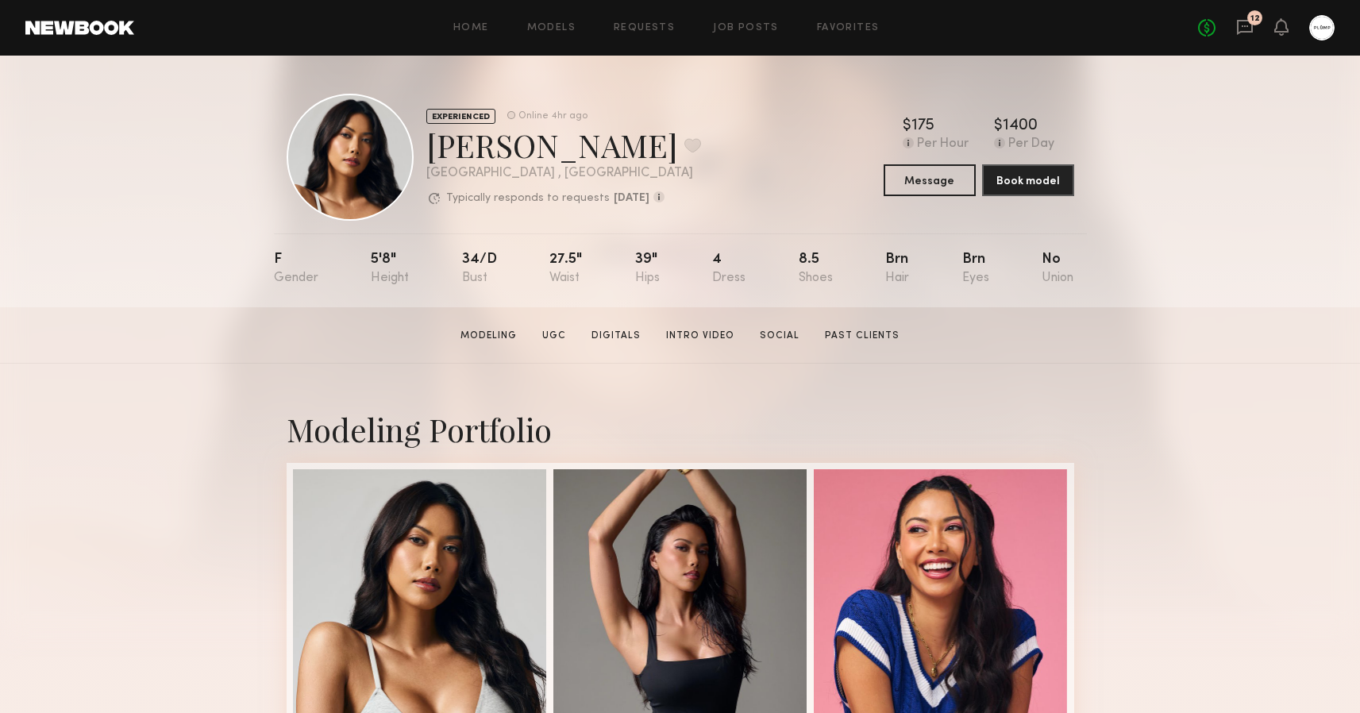
click at [475, 34] on div "Home Models Requests Job Posts Favorites Sign Out No fees up to $5,000 12" at bounding box center [734, 27] width 1200 height 25
click at [458, 23] on link "Home" at bounding box center [471, 28] width 36 height 10
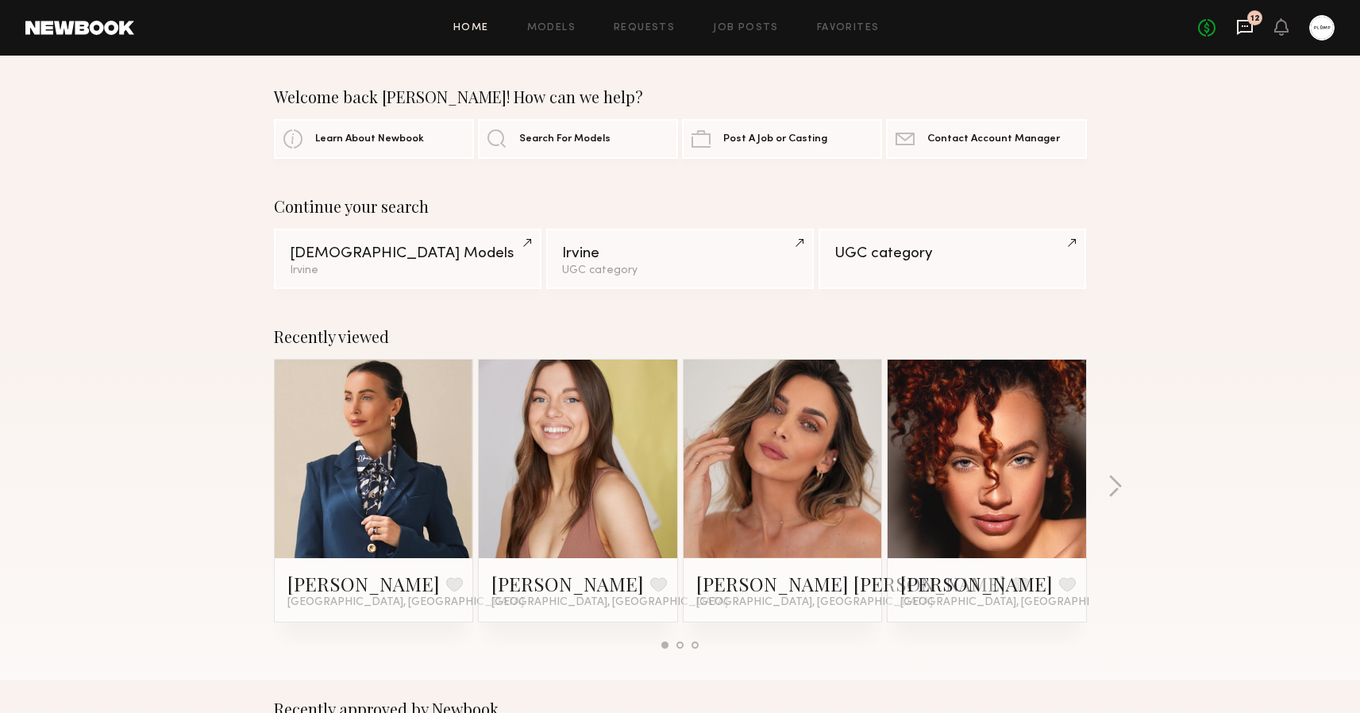
click at [1247, 26] on icon at bounding box center [1244, 26] width 6 height 2
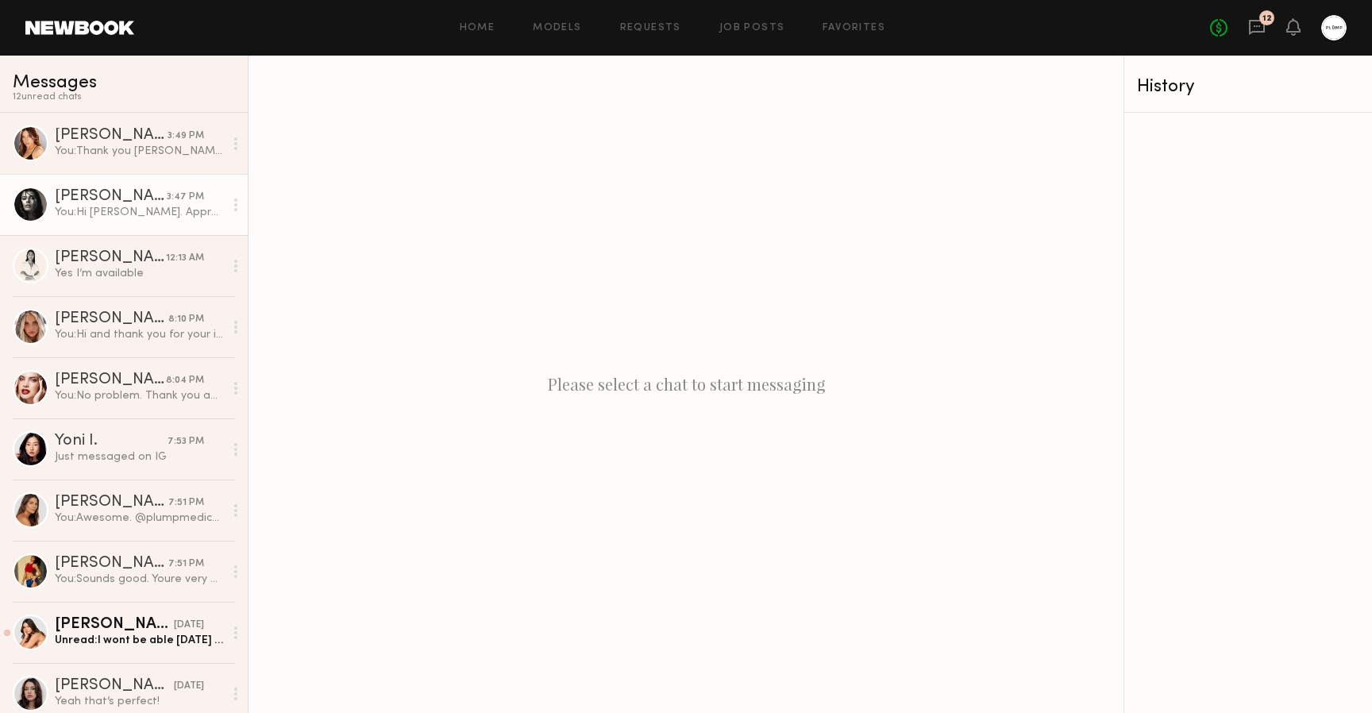
click at [163, 214] on div "You: Hi Nikola. Appreciate the update. Your booking request has been withdrawn.…" at bounding box center [139, 212] width 169 height 15
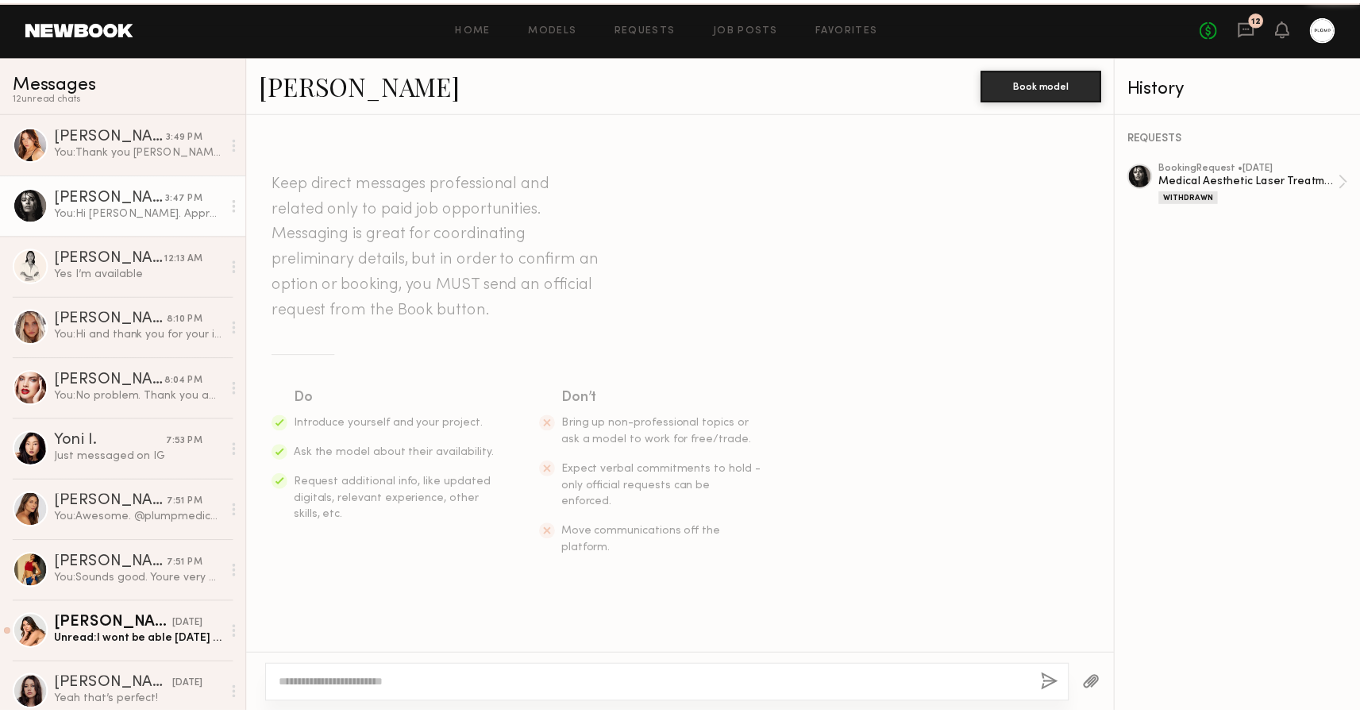
scroll to position [1488, 0]
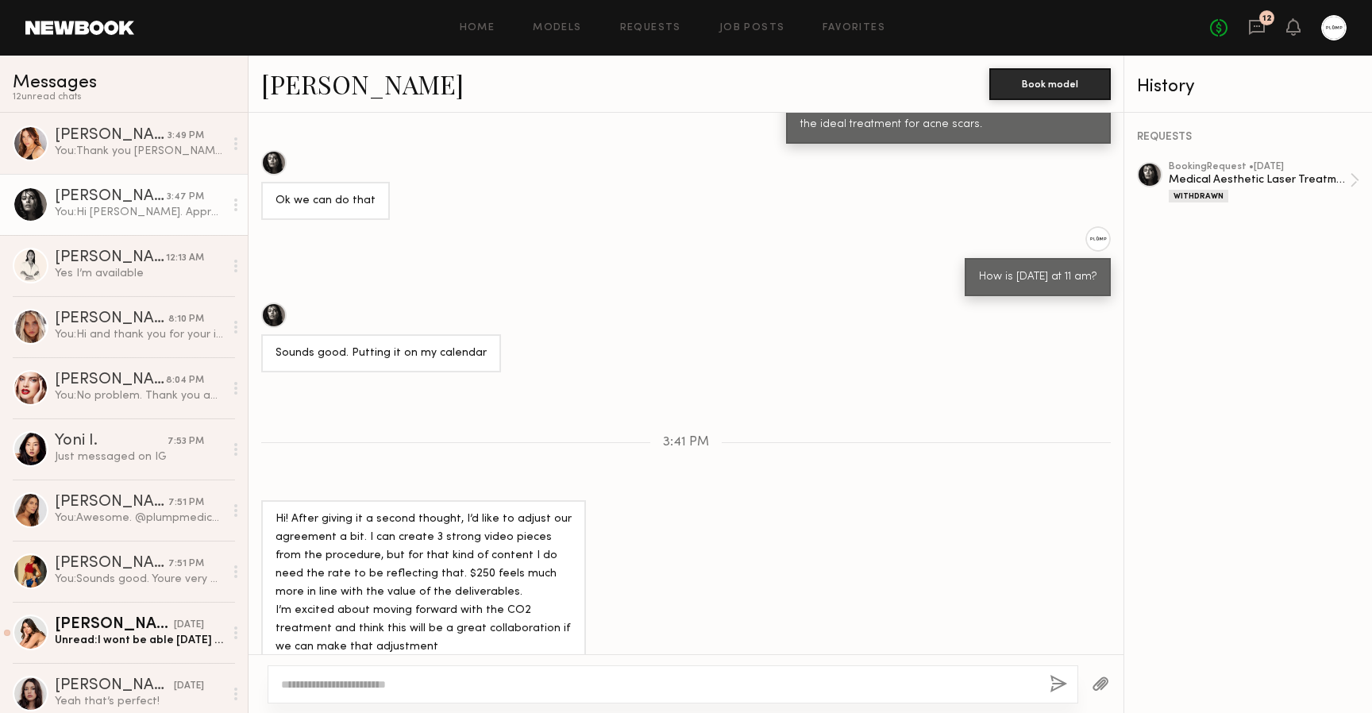
click at [312, 88] on link "[PERSON_NAME]" at bounding box center [362, 84] width 202 height 34
click at [67, 31] on link at bounding box center [79, 28] width 109 height 14
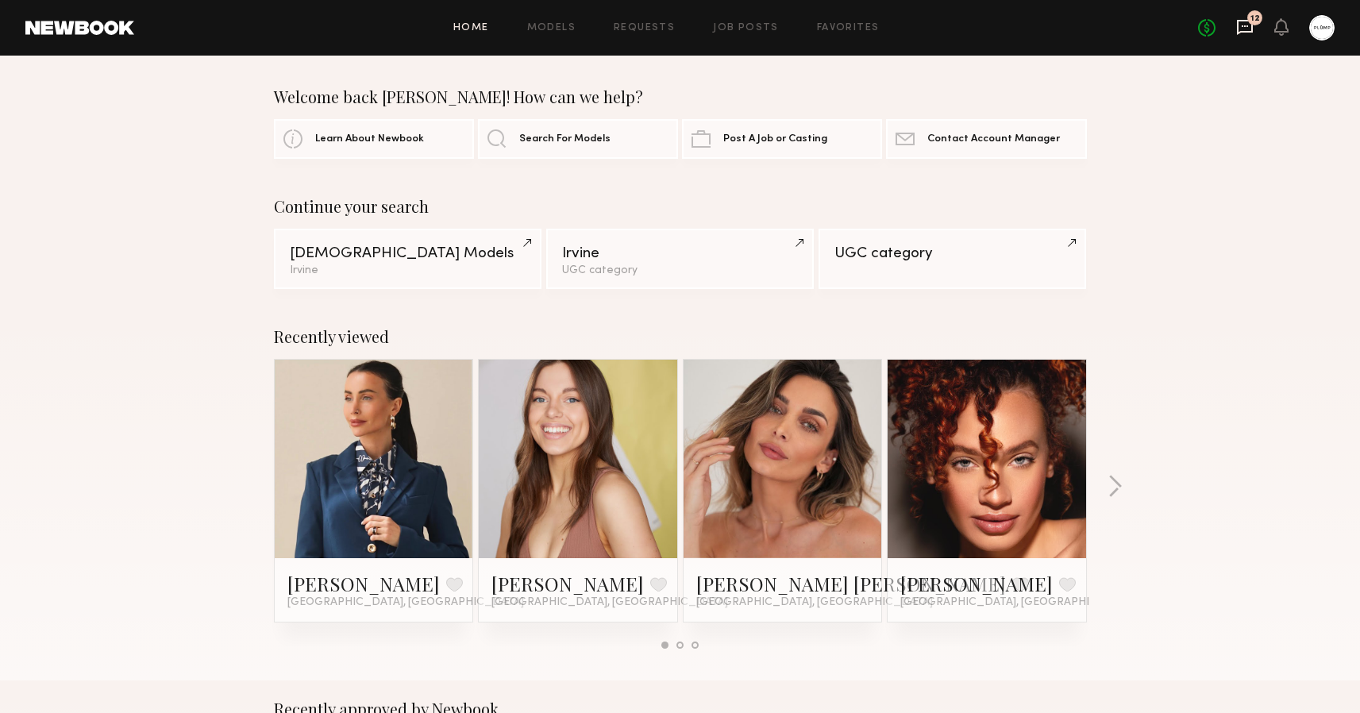
click at [1253, 29] on icon at bounding box center [1245, 27] width 16 height 15
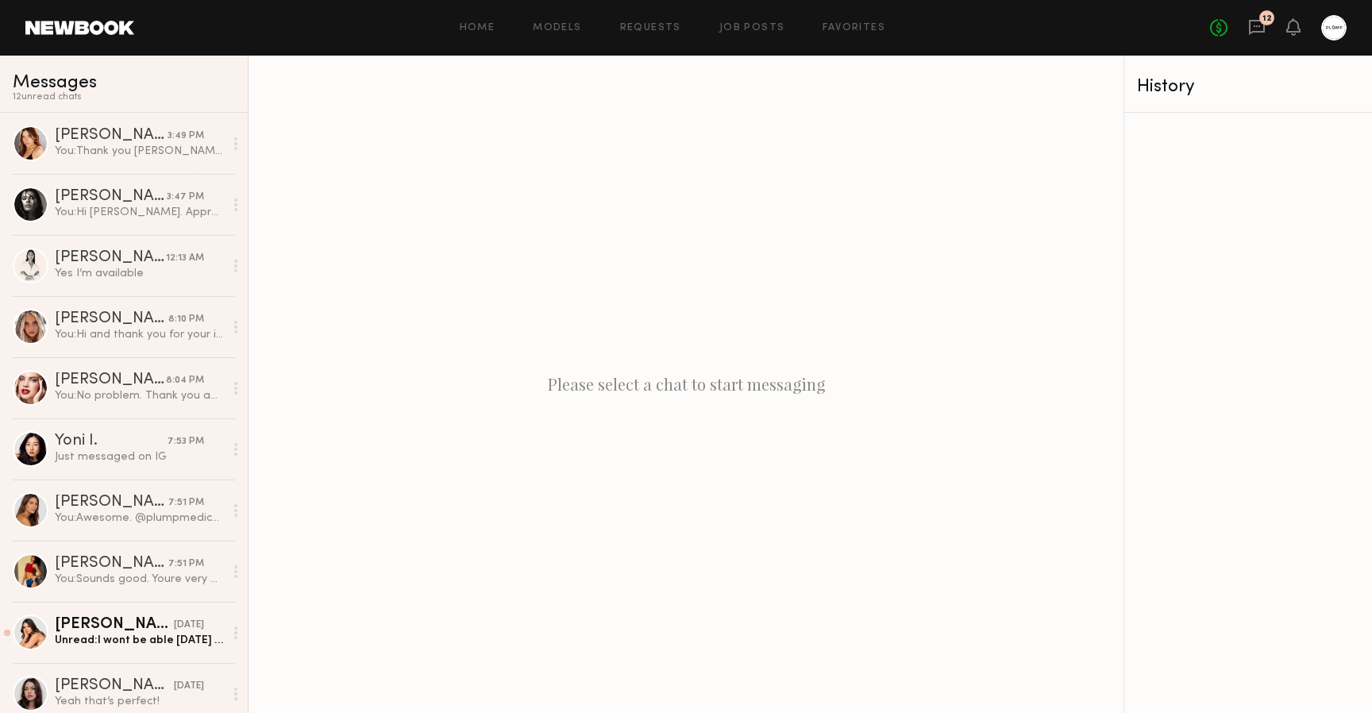
click at [80, 29] on link at bounding box center [79, 28] width 109 height 14
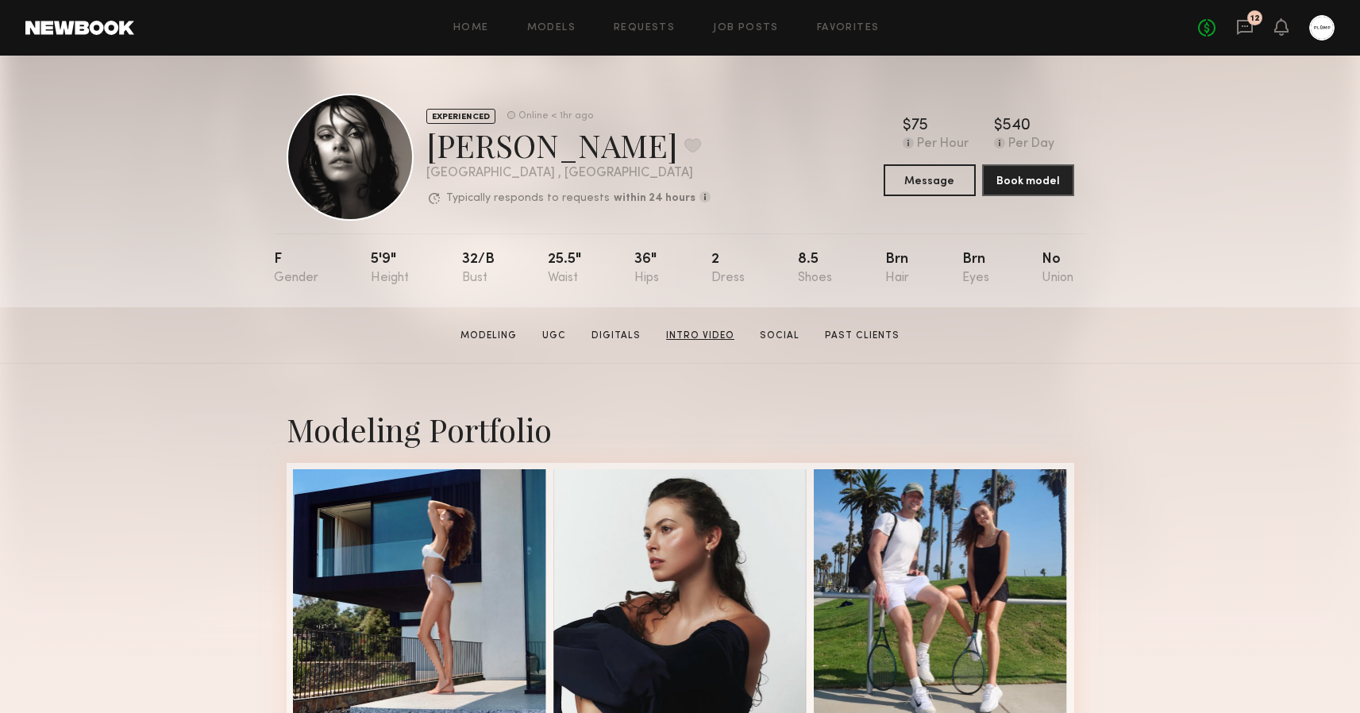
click at [688, 329] on link "Intro Video" at bounding box center [700, 336] width 81 height 14
click at [101, 17] on header "Home Models Requests Job Posts Favorites Sign Out No fees up to $5,000 12" at bounding box center [680, 28] width 1360 height 56
click at [79, 27] on link at bounding box center [79, 28] width 109 height 14
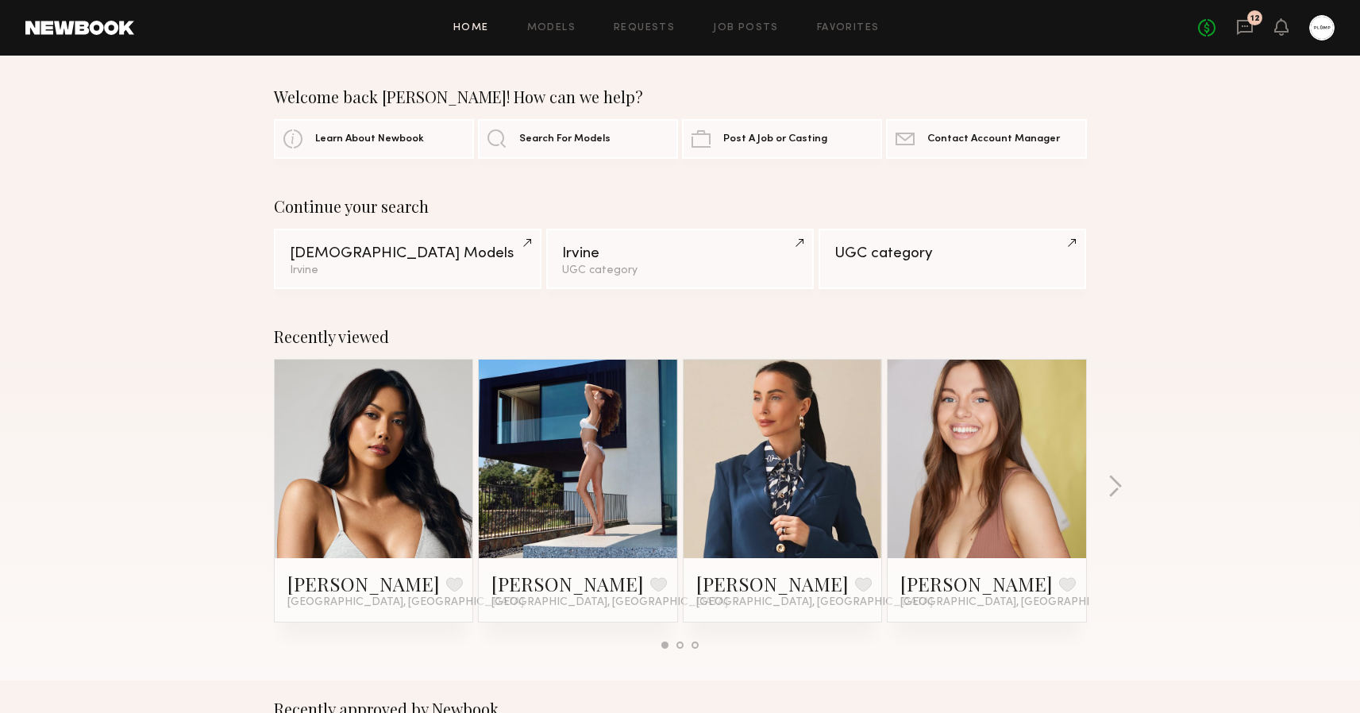
click at [1257, 34] on div "No fees up to $5,000 12" at bounding box center [1266, 27] width 137 height 25
click at [1249, 30] on icon at bounding box center [1245, 27] width 16 height 15
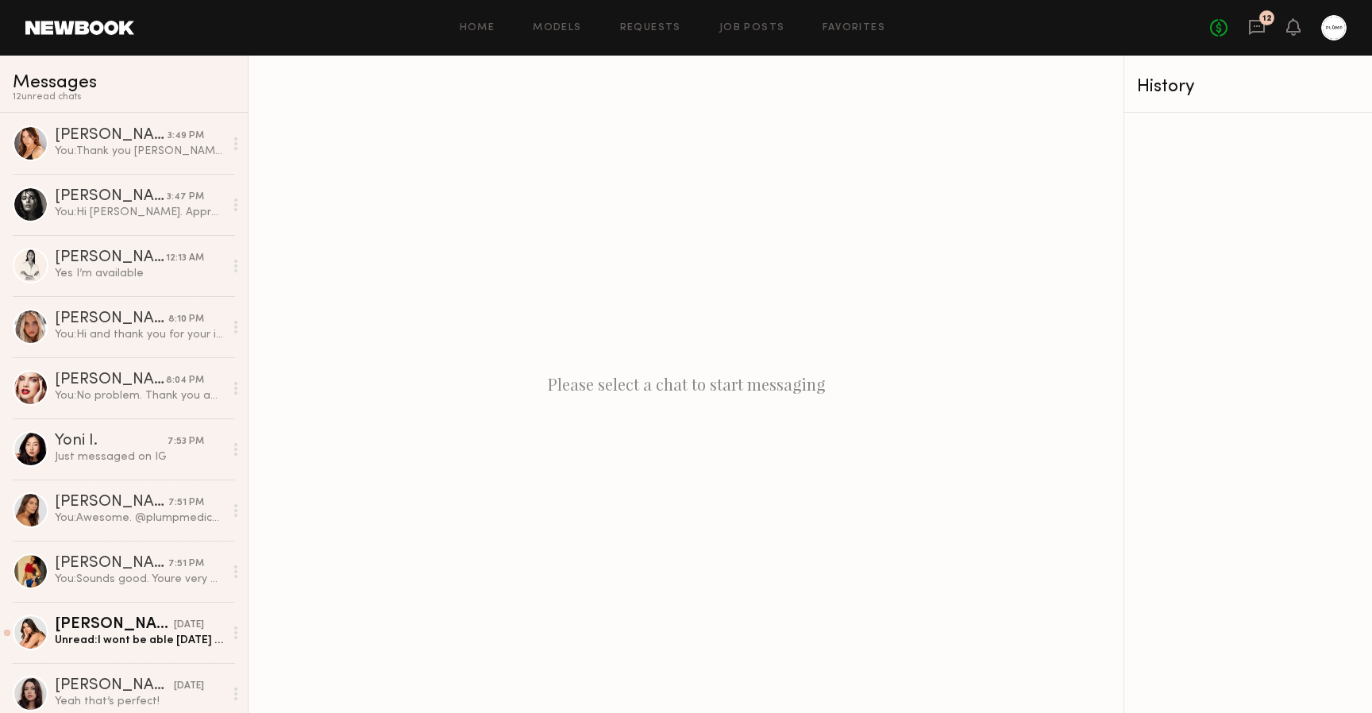
click at [77, 44] on header "Home Models Requests Job Posts Favorites Sign Out No fees up to $5,000 12" at bounding box center [686, 28] width 1372 height 56
click at [79, 30] on link at bounding box center [79, 28] width 109 height 14
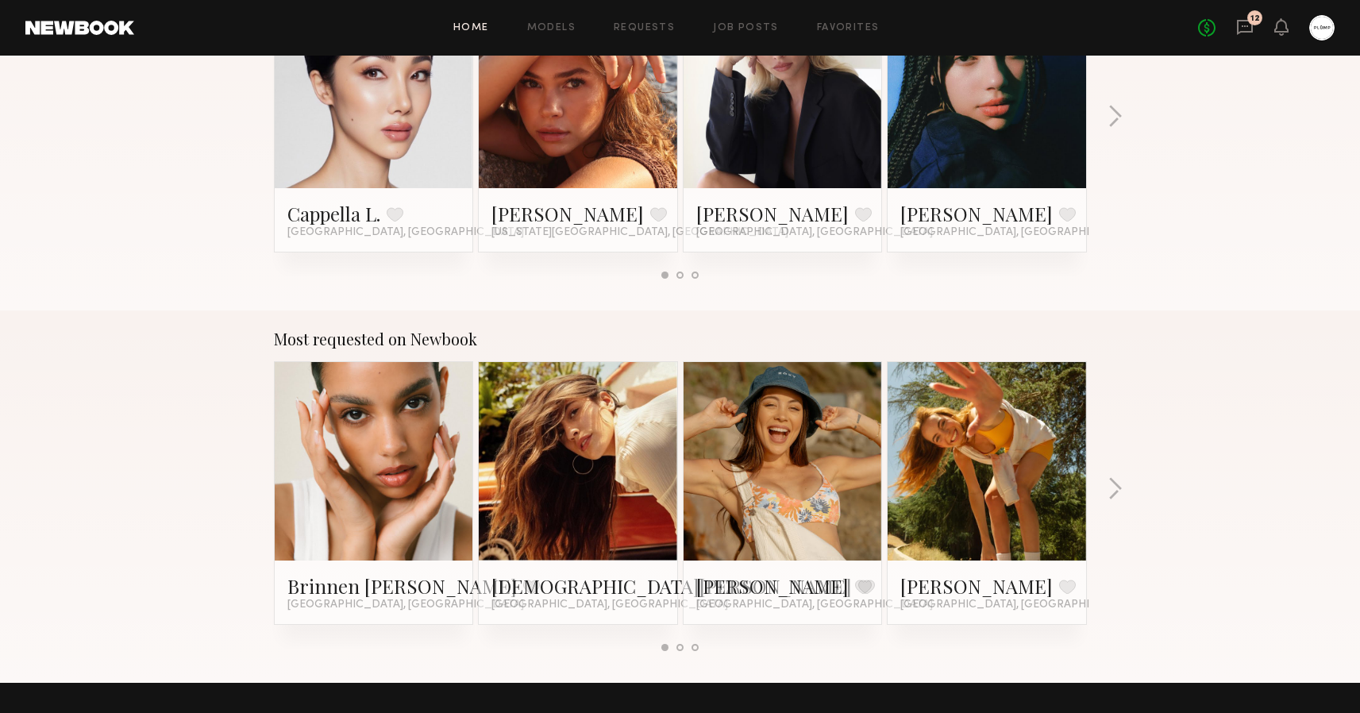
scroll to position [1141, 0]
